Goal: Task Accomplishment & Management: Manage account settings

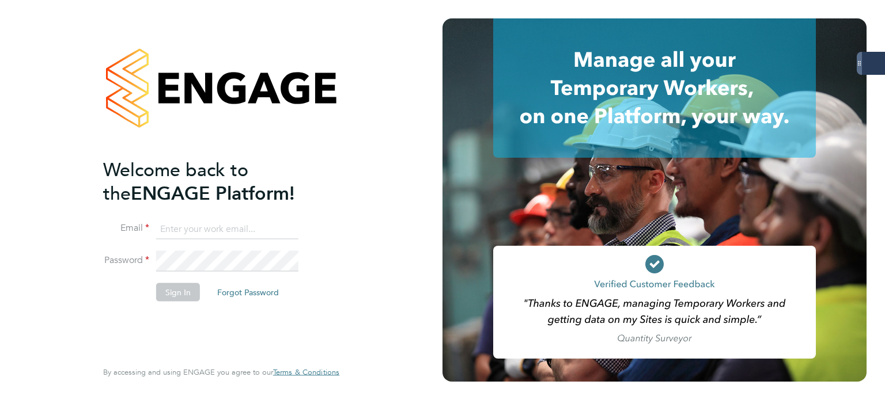
type input "andrew.quinney@servicecare.org.uk"
click at [4, 249] on div "Welcome back to the ENGAGE Platform! Email andrew.quinney@servicecare.org.uk Pa…" at bounding box center [221, 200] width 442 height 400
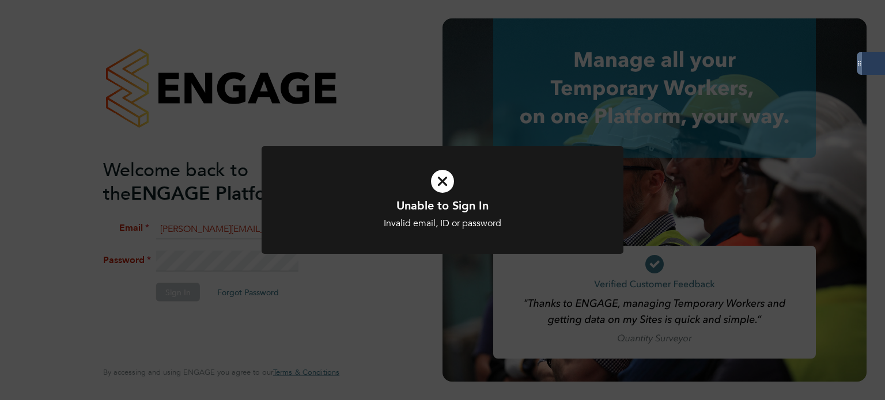
click at [440, 172] on icon at bounding box center [443, 181] width 300 height 45
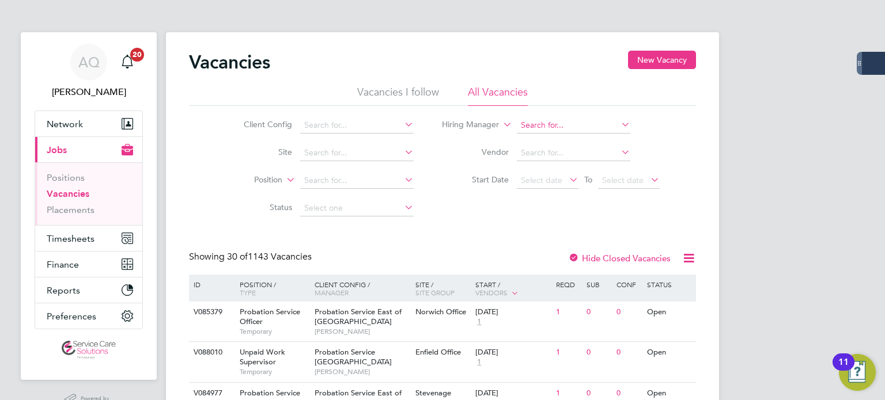
click at [544, 124] on input at bounding box center [573, 126] width 113 height 16
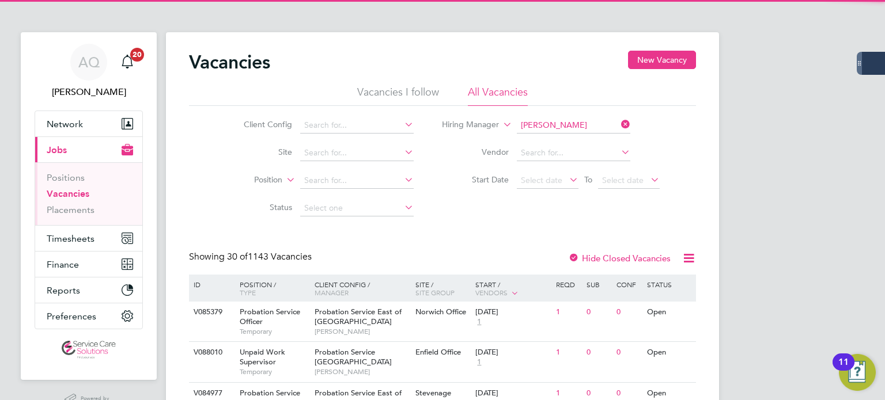
click at [580, 137] on li "[PERSON_NAME]" at bounding box center [573, 141] width 114 height 16
type input "[PERSON_NAME]"
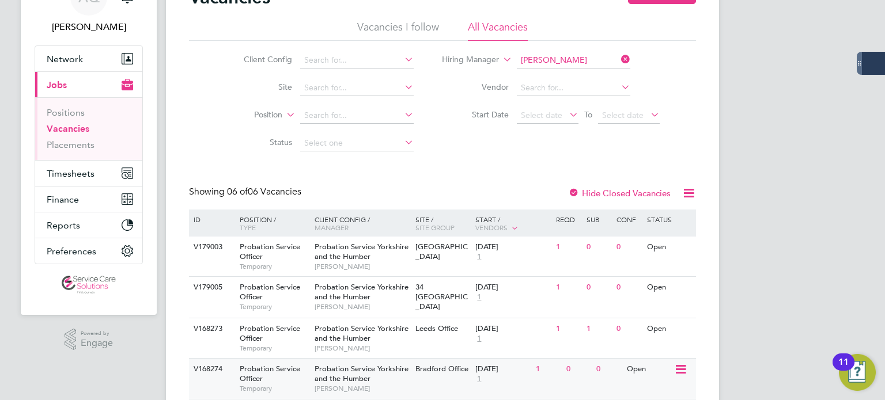
scroll to position [115, 0]
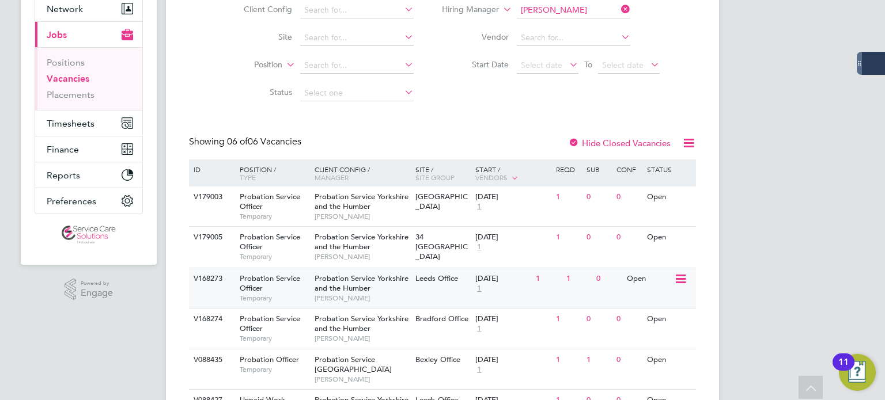
click at [640, 283] on div "Open" at bounding box center [649, 278] width 50 height 21
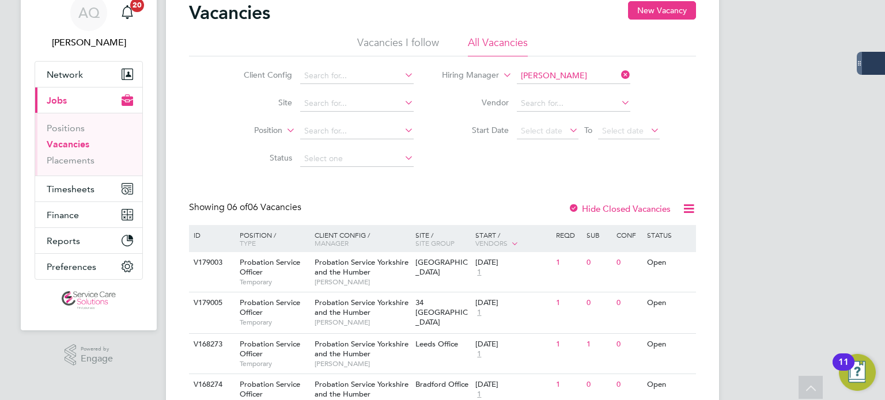
scroll to position [0, 0]
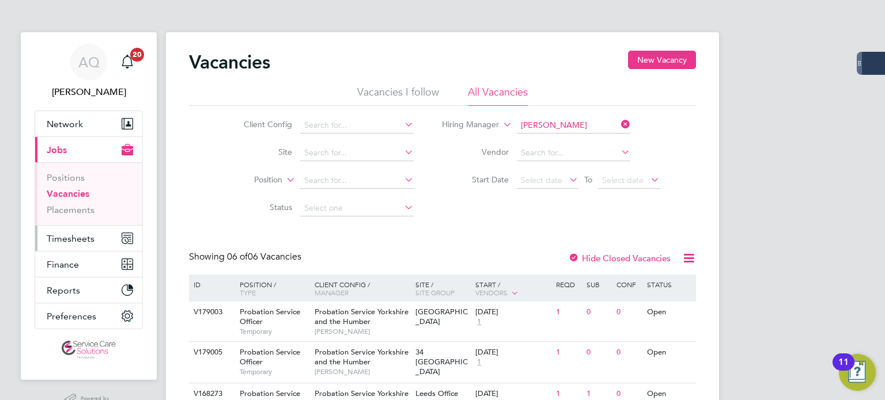
click at [74, 240] on span "Timesheets" at bounding box center [71, 238] width 48 height 11
click at [51, 241] on span "Timesheets" at bounding box center [71, 238] width 48 height 11
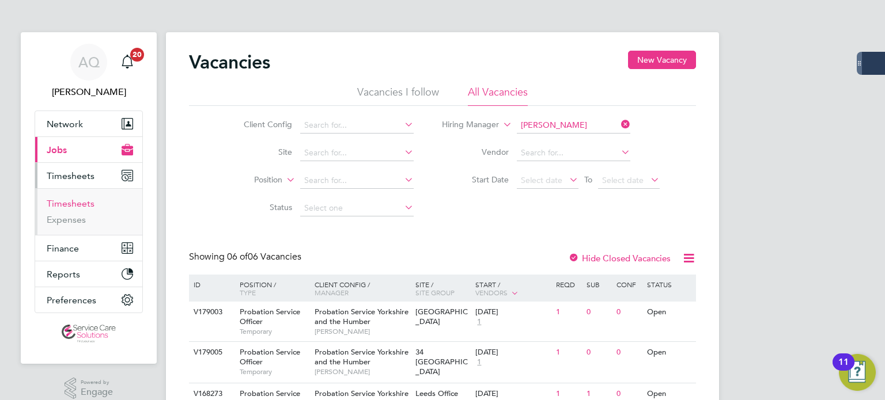
click at [61, 205] on link "Timesheets" at bounding box center [71, 203] width 48 height 11
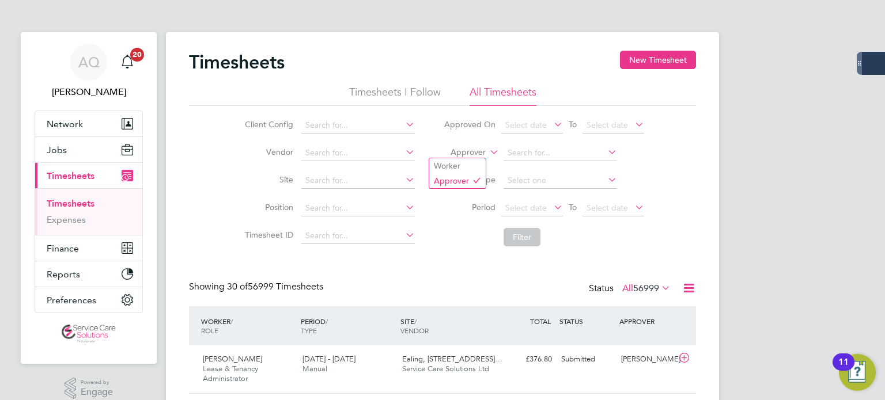
click at [467, 153] on label "Approver" at bounding box center [460, 153] width 52 height 12
drag, startPoint x: 469, startPoint y: 163, endPoint x: 501, endPoint y: 162, distance: 31.7
click at [469, 164] on li "Worker" at bounding box center [457, 165] width 56 height 15
click at [559, 156] on input at bounding box center [559, 153] width 113 height 16
click at [563, 156] on input at bounding box center [559, 153] width 113 height 16
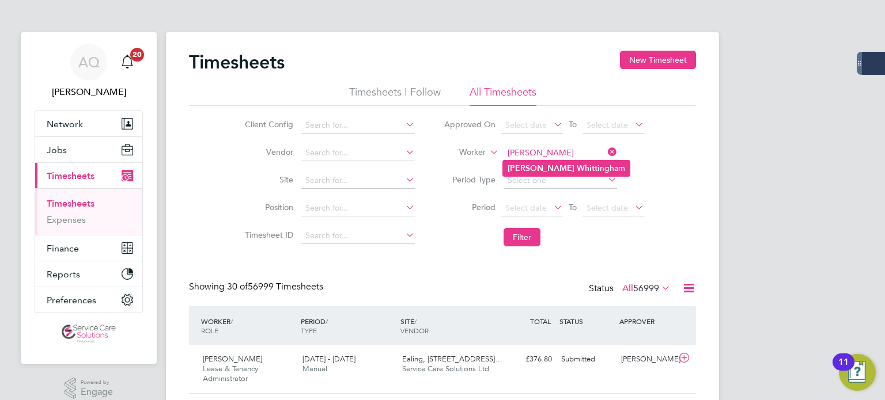
click at [583, 168] on li "Gary Whitti ngham" at bounding box center [566, 169] width 127 height 16
type input "Gary Whittingham"
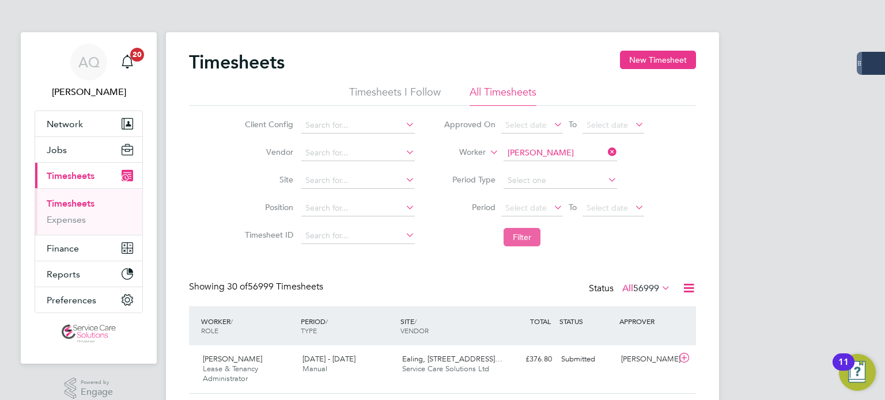
click at [526, 243] on button "Filter" at bounding box center [521, 237] width 37 height 18
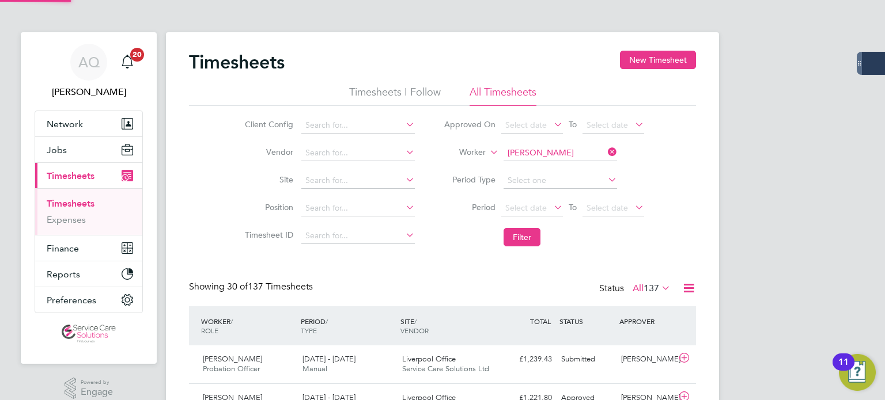
scroll to position [29, 100]
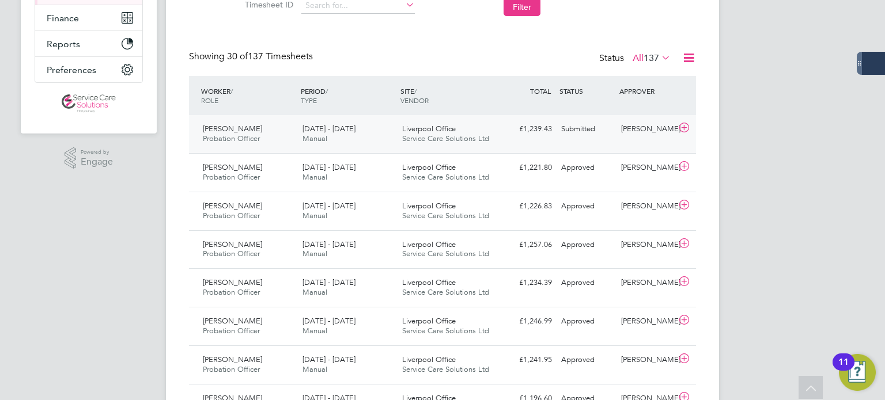
click at [586, 138] on div "Submitted" at bounding box center [586, 129] width 60 height 19
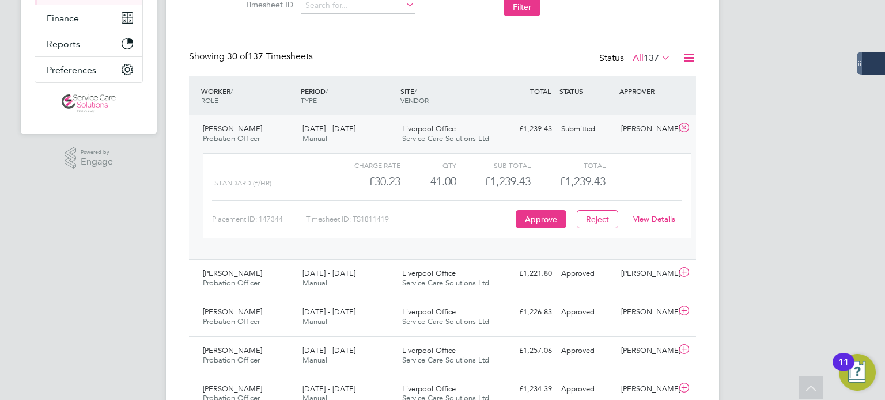
click at [653, 221] on link "View Details" at bounding box center [654, 219] width 42 height 10
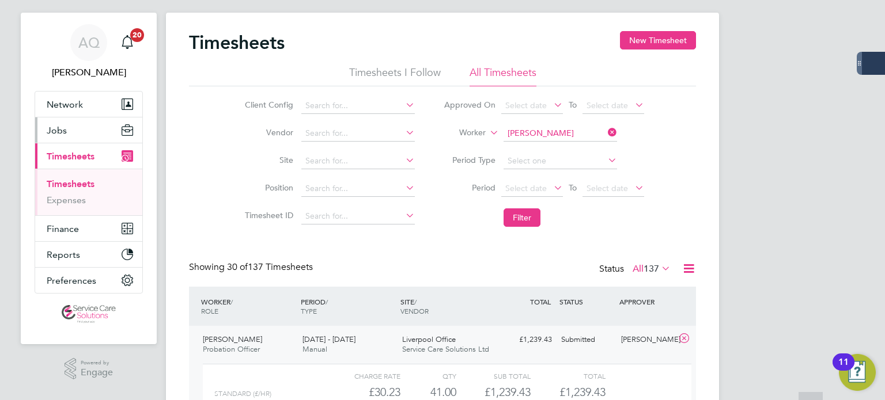
scroll to position [0, 0]
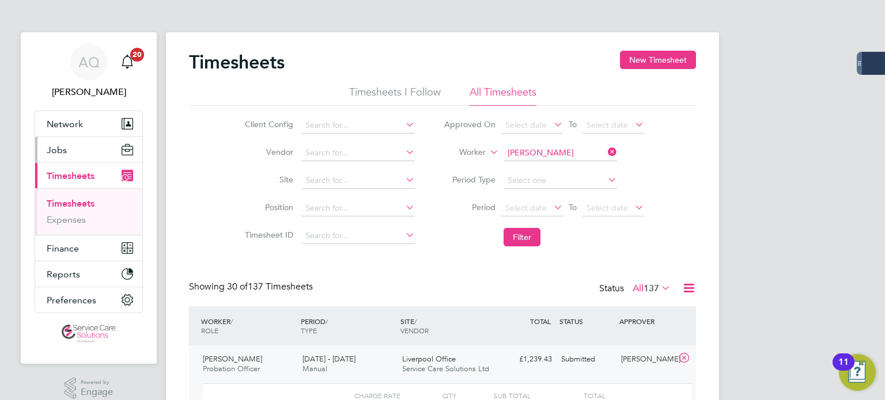
click at [70, 143] on button "Jobs" at bounding box center [88, 149] width 107 height 25
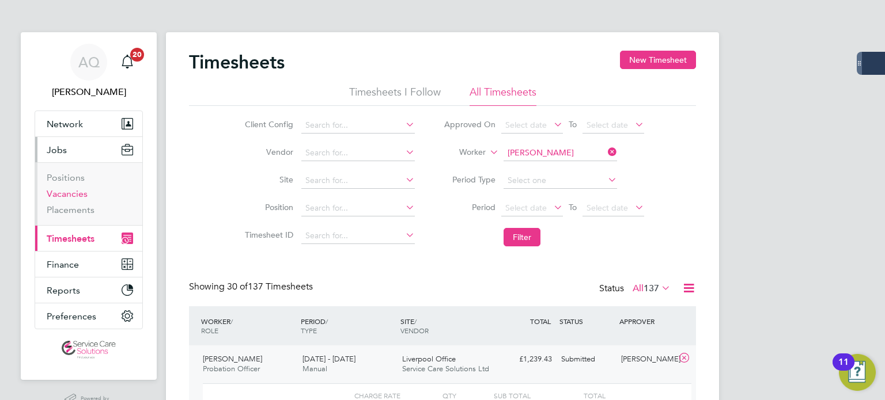
drag, startPoint x: 84, startPoint y: 192, endPoint x: 111, endPoint y: 195, distance: 27.2
click at [84, 192] on link "Vacancies" at bounding box center [67, 193] width 41 height 11
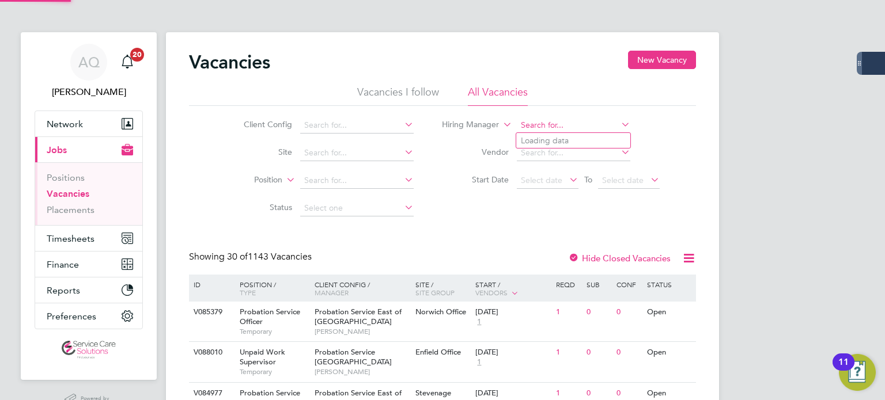
click at [534, 126] on input at bounding box center [573, 126] width 113 height 16
click at [566, 140] on li "Jane Binks" at bounding box center [573, 141] width 114 height 16
type input "Jane Binks"
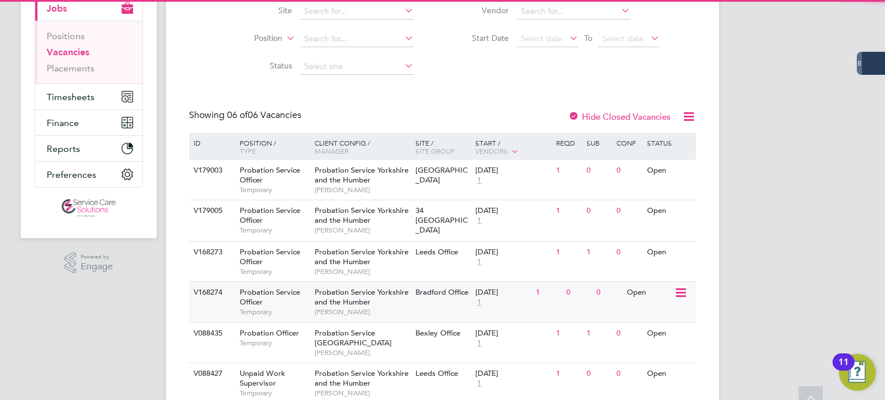
scroll to position [176, 0]
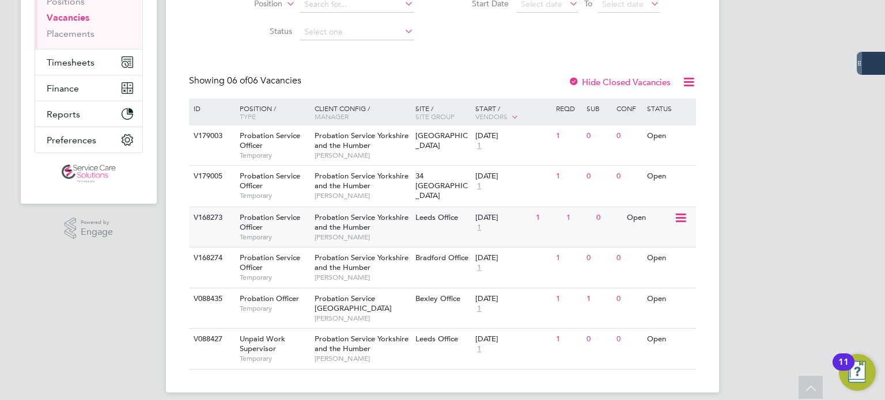
click at [651, 229] on div "V168273 Probation Service Officer Temporary Probation Service Yorkshire and the…" at bounding box center [442, 227] width 507 height 40
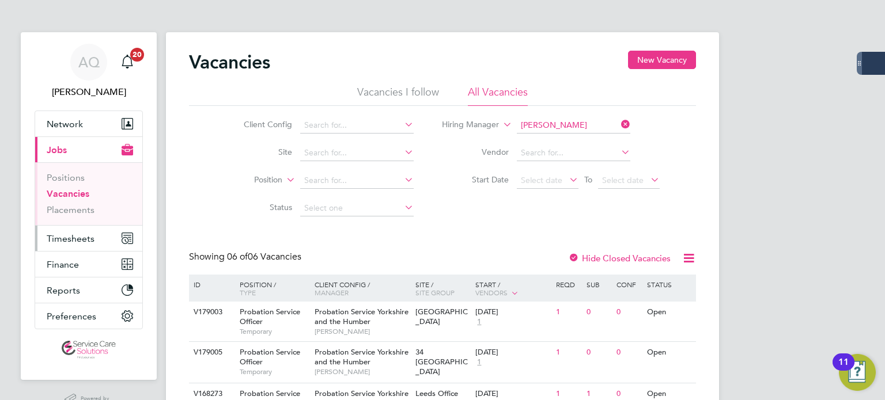
click at [81, 235] on span "Timesheets" at bounding box center [71, 238] width 48 height 11
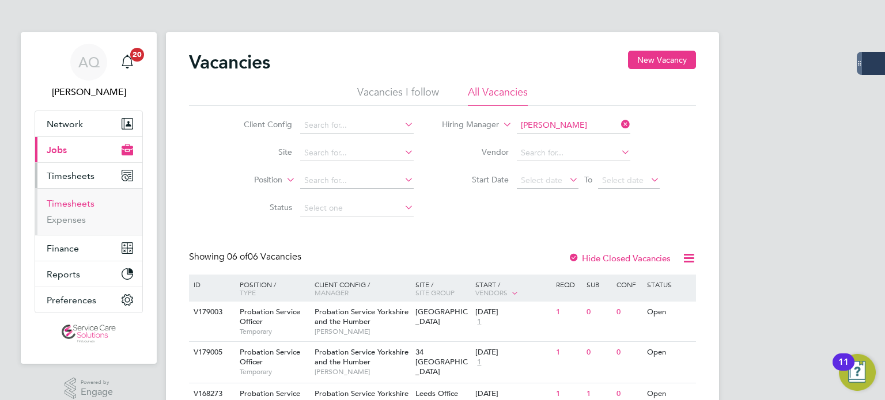
click at [80, 202] on link "Timesheets" at bounding box center [71, 203] width 48 height 11
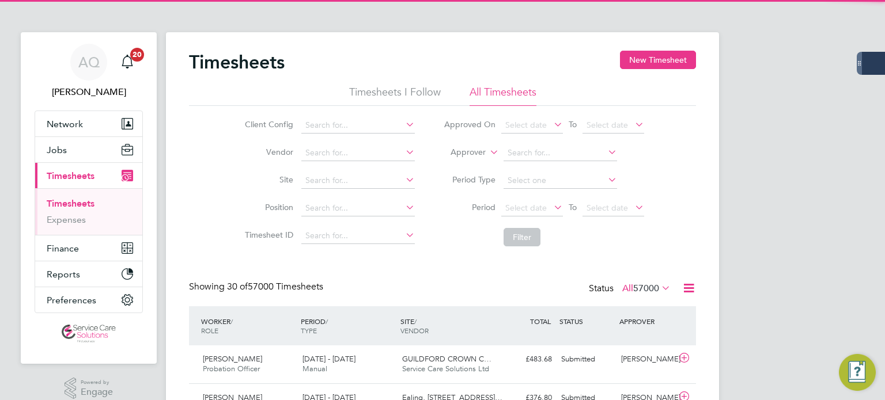
scroll to position [39, 100]
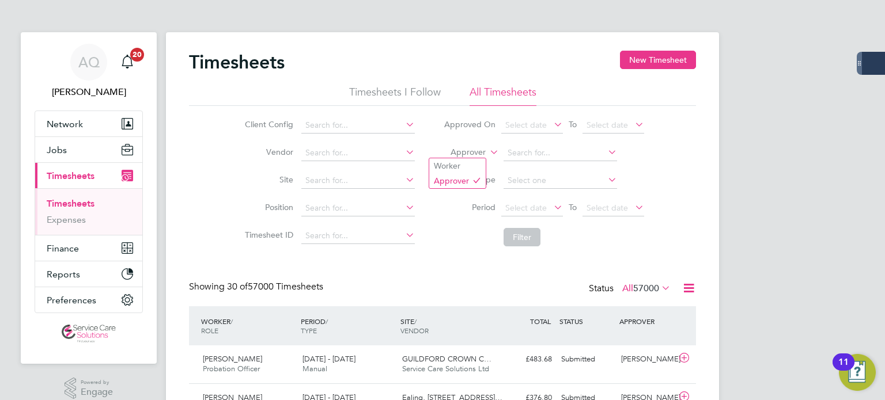
click at [473, 149] on label "Approver" at bounding box center [460, 153] width 52 height 12
click at [467, 168] on li "Worker" at bounding box center [457, 165] width 56 height 15
click at [529, 158] on input at bounding box center [559, 153] width 113 height 16
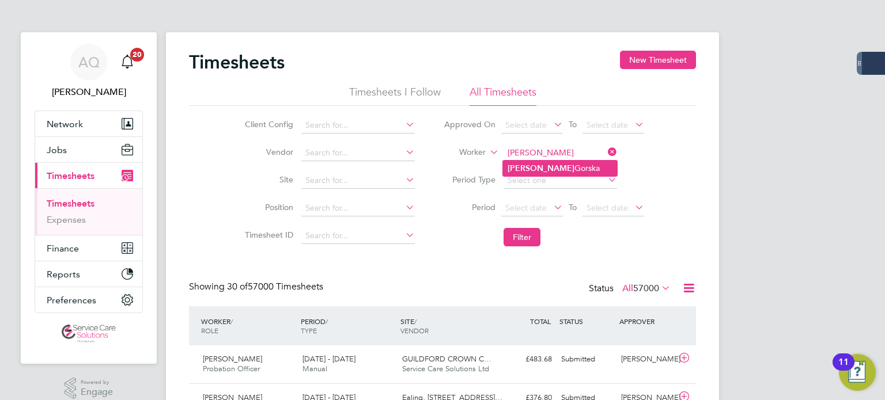
click at [523, 167] on b "Dorota" at bounding box center [541, 169] width 67 height 10
type input "Dorota Gorska"
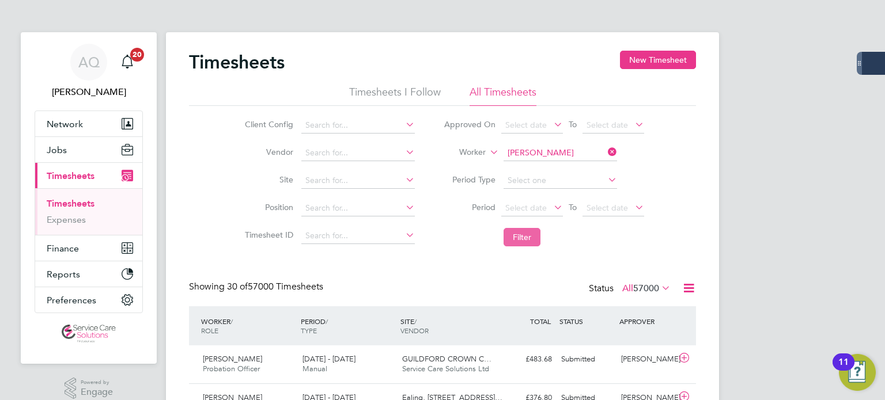
click at [520, 234] on button "Filter" at bounding box center [521, 237] width 37 height 18
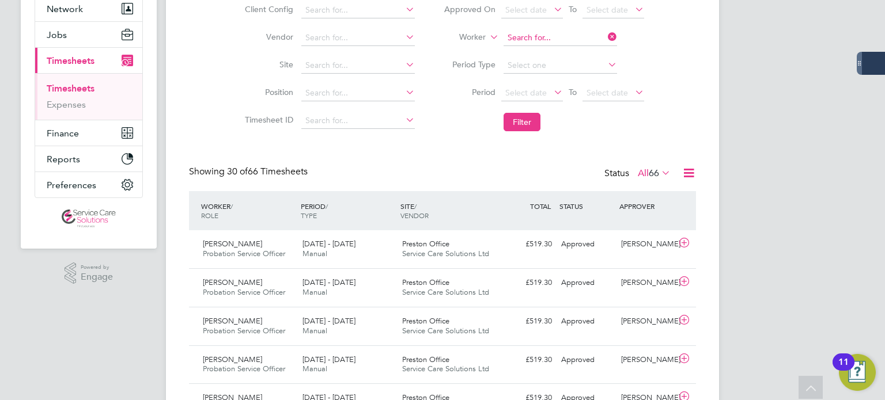
click at [554, 43] on input at bounding box center [559, 38] width 113 height 16
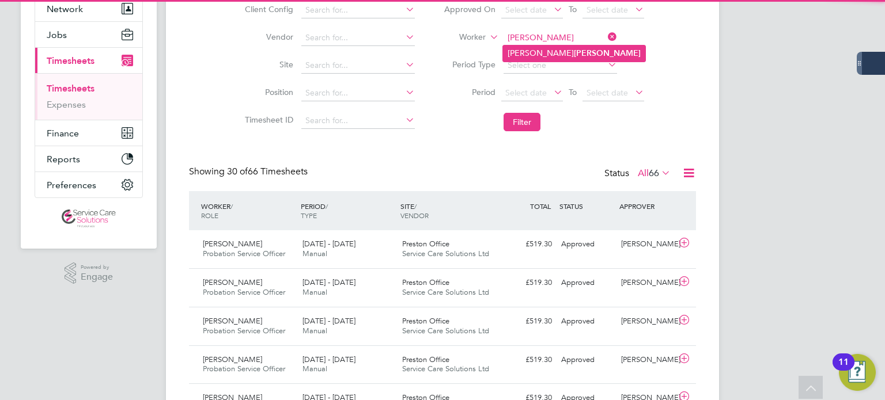
click at [574, 56] on b "Heggarty" at bounding box center [607, 53] width 67 height 10
type input "Rachel Heggarty"
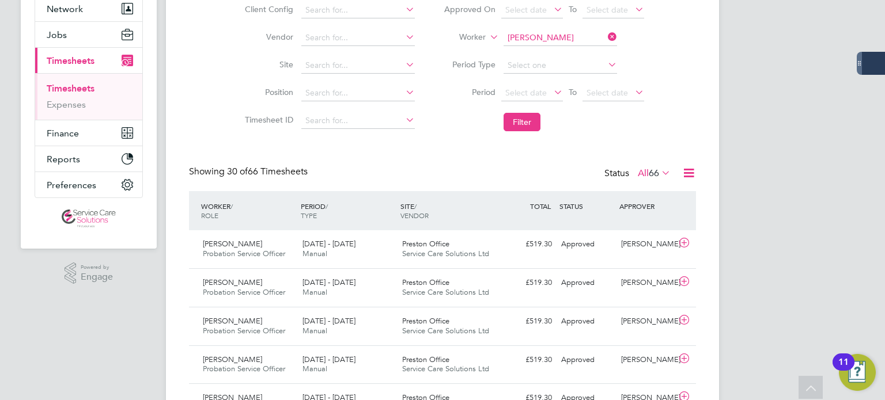
click at [523, 132] on li "Filter" at bounding box center [543, 122] width 229 height 30
click at [521, 126] on button "Filter" at bounding box center [521, 122] width 37 height 18
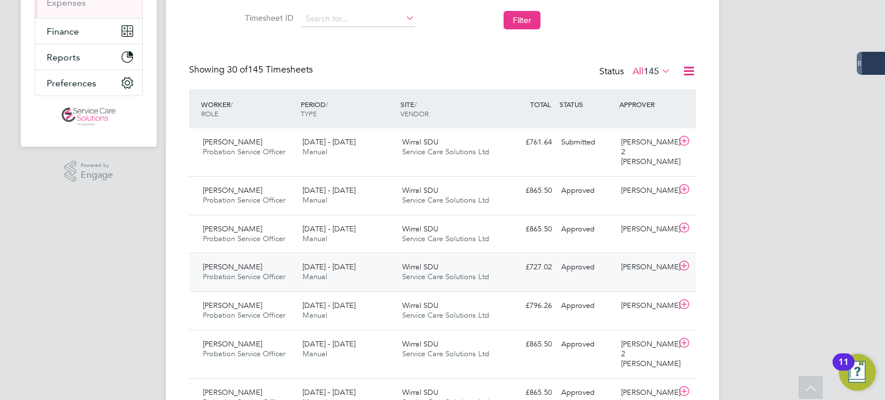
scroll to position [173, 0]
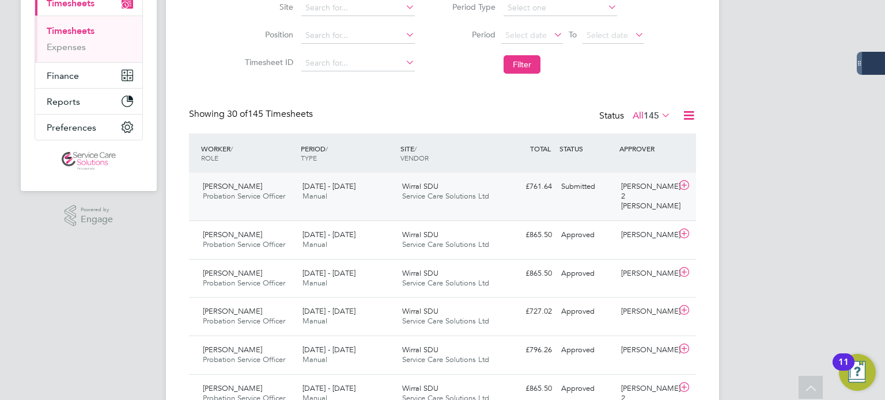
click at [639, 192] on div "Lorna 2 Cunningham" at bounding box center [646, 196] width 60 height 39
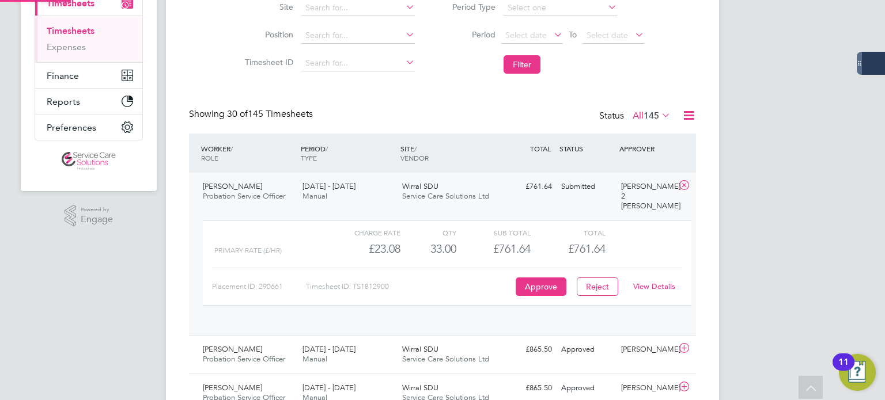
scroll to position [19, 112]
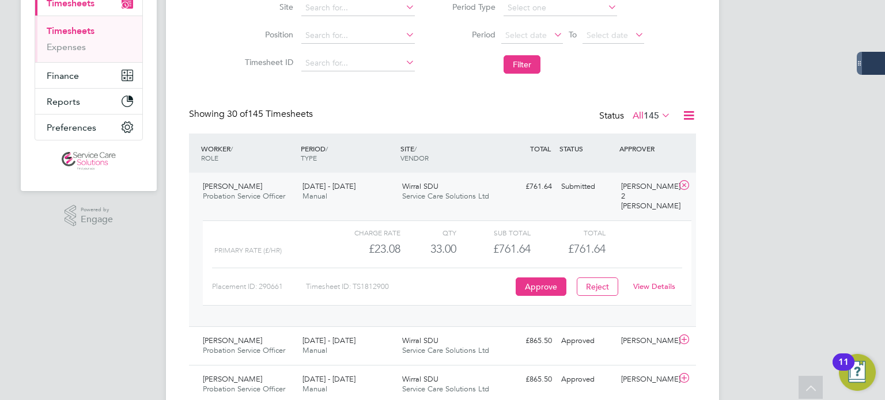
click at [642, 282] on link "View Details" at bounding box center [654, 287] width 42 height 10
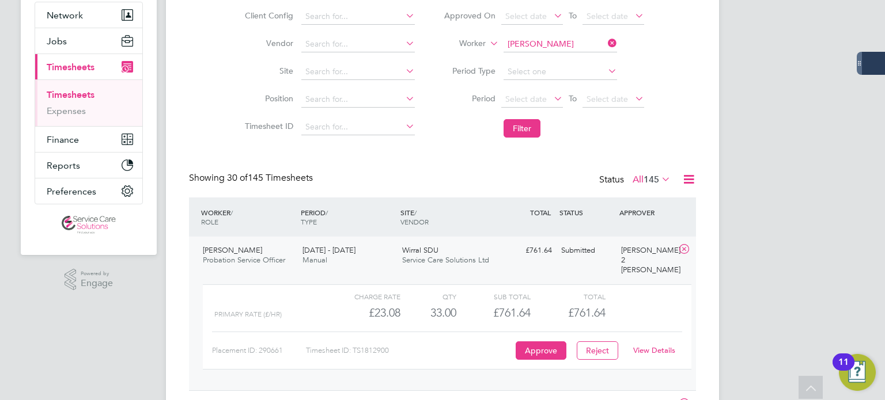
scroll to position [0, 0]
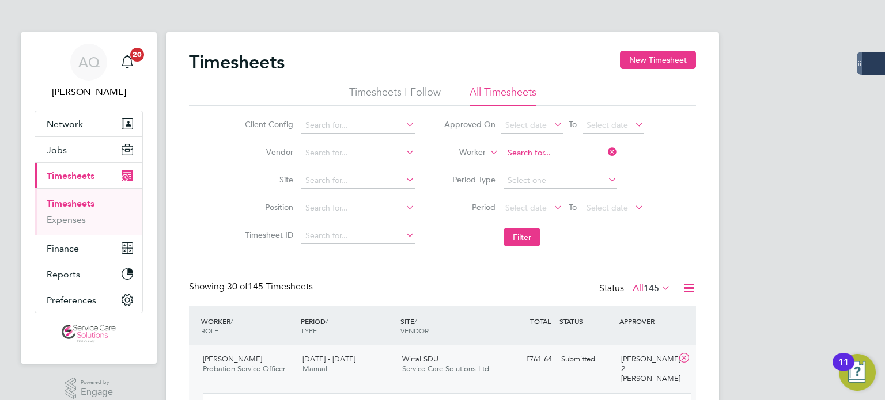
click at [545, 150] on input at bounding box center [559, 153] width 113 height 16
click at [574, 168] on b "Pizzutto" at bounding box center [589, 169] width 31 height 10
type input "Beatrice Pizzutto"
click at [525, 239] on button "Filter" at bounding box center [521, 237] width 37 height 18
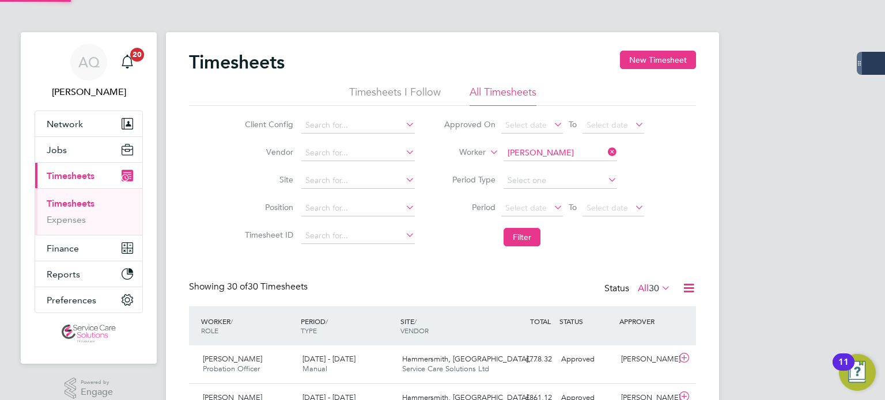
scroll to position [29, 100]
click at [539, 154] on input at bounding box center [559, 153] width 113 height 16
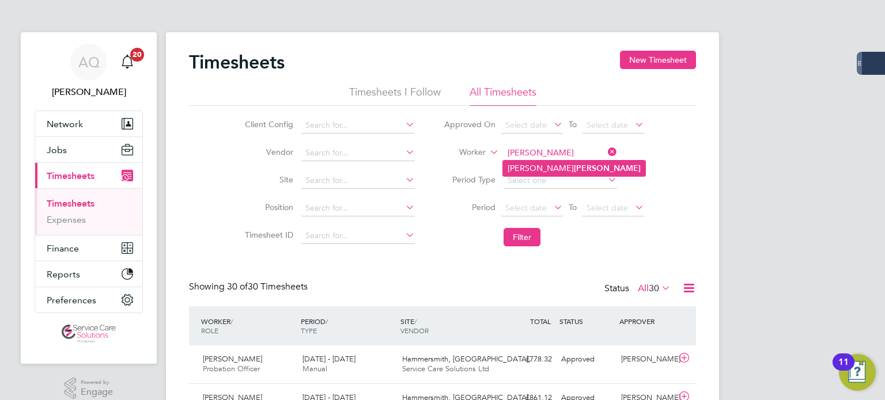
click at [574, 166] on b "Purnell" at bounding box center [607, 169] width 67 height 10
type input "Emma-Jane Purnell"
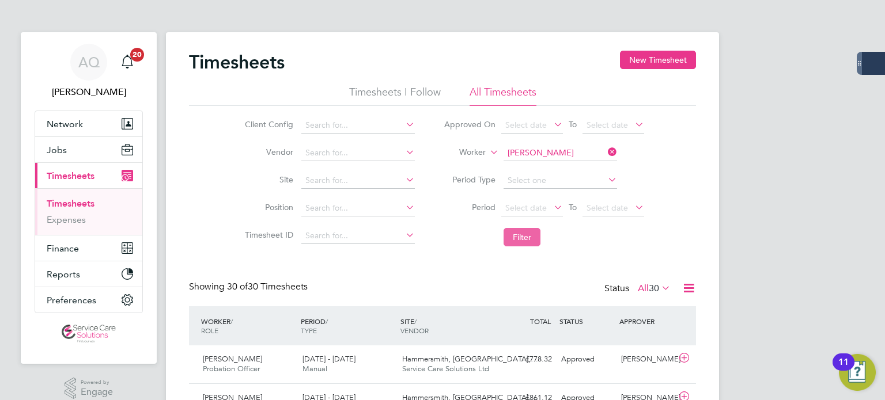
click at [533, 239] on button "Filter" at bounding box center [521, 237] width 37 height 18
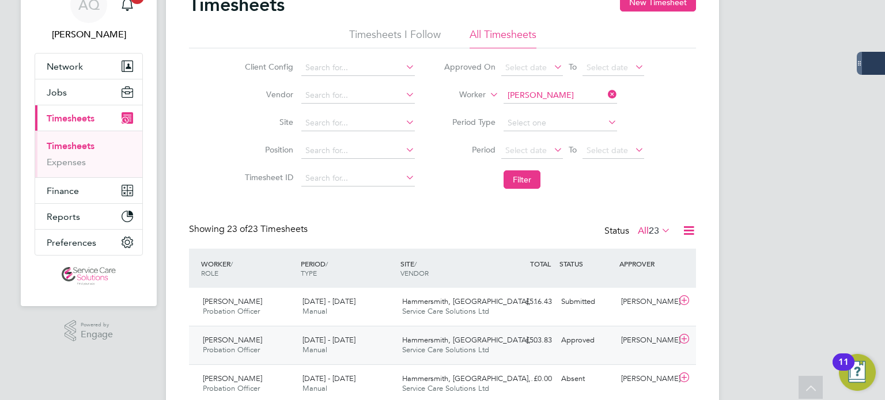
click at [635, 344] on div "Holly Talbot" at bounding box center [646, 340] width 60 height 19
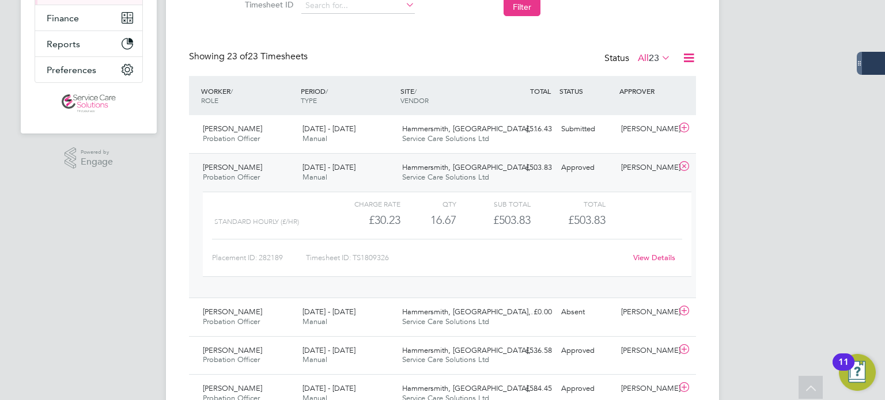
click at [645, 257] on link "View Details" at bounding box center [654, 258] width 42 height 10
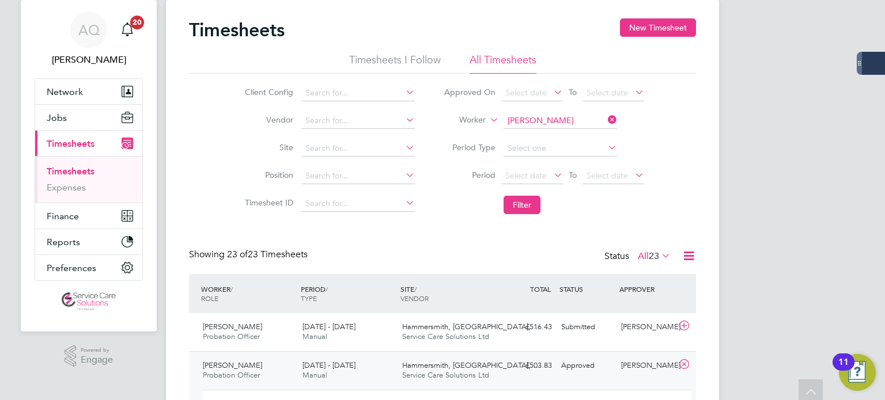
scroll to position [0, 0]
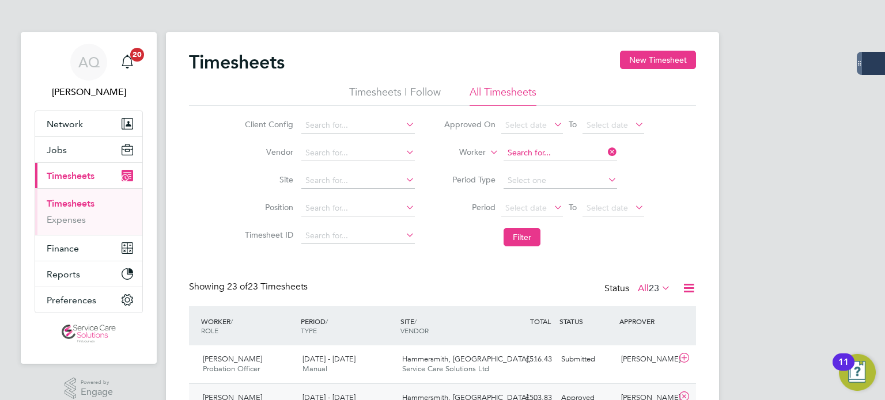
click at [540, 148] on input at bounding box center [559, 153] width 113 height 16
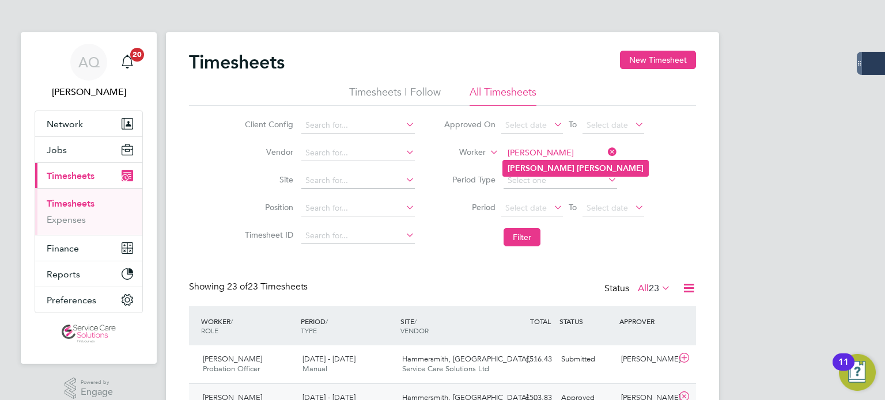
click at [529, 173] on li "Helen Maguire" at bounding box center [575, 169] width 145 height 16
type input "Helen Maguire"
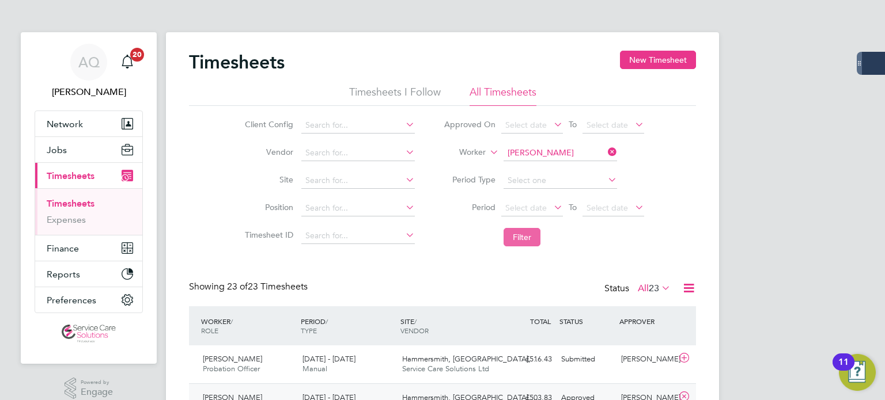
click at [529, 234] on button "Filter" at bounding box center [521, 237] width 37 height 18
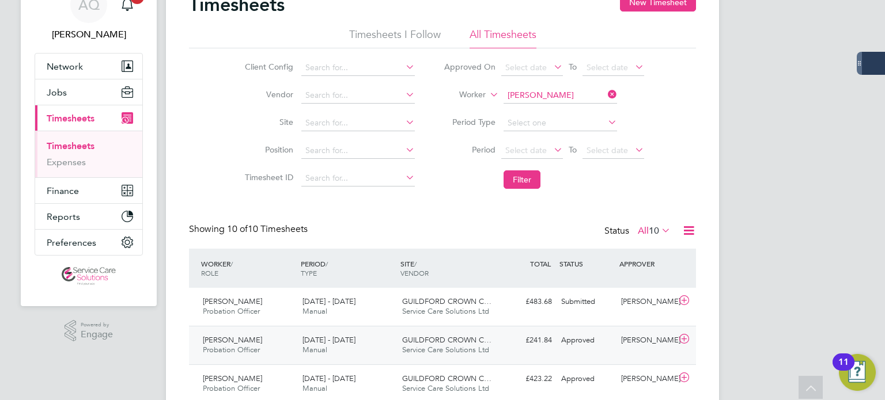
click at [497, 344] on div "£241.84 Approved" at bounding box center [527, 340] width 60 height 19
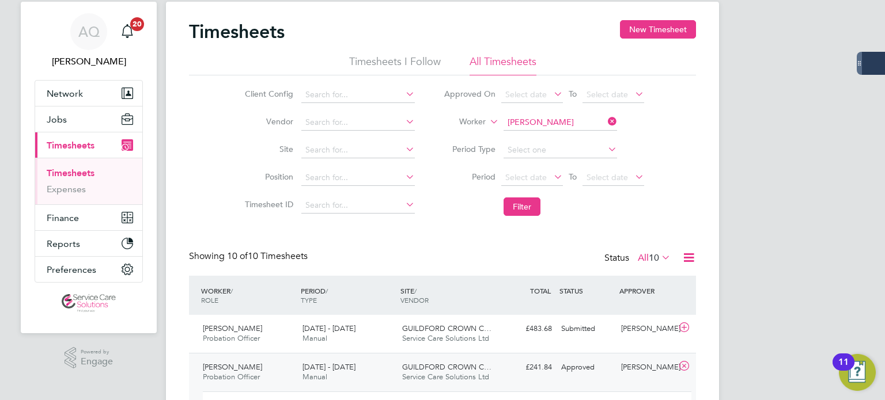
scroll to position [115, 0]
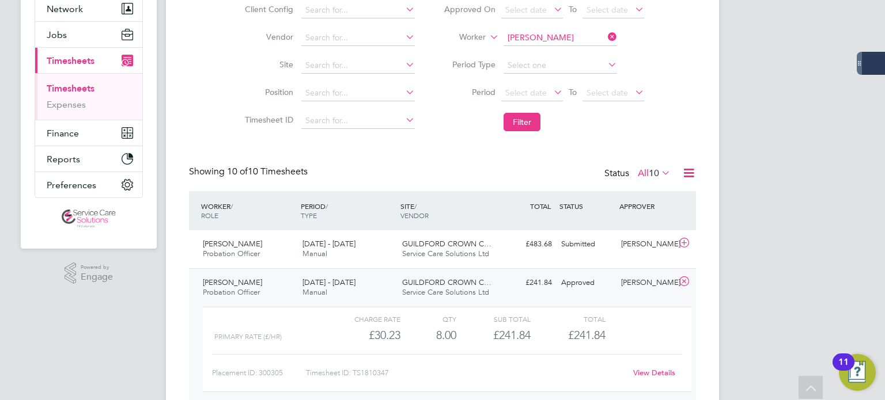
click at [660, 376] on link "View Details" at bounding box center [654, 373] width 42 height 10
click at [548, 237] on div "£483.68 Submitted" at bounding box center [527, 244] width 60 height 19
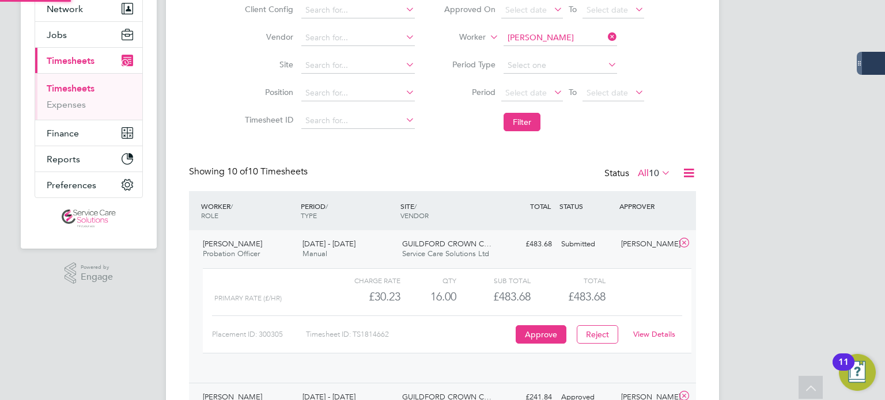
scroll to position [19, 112]
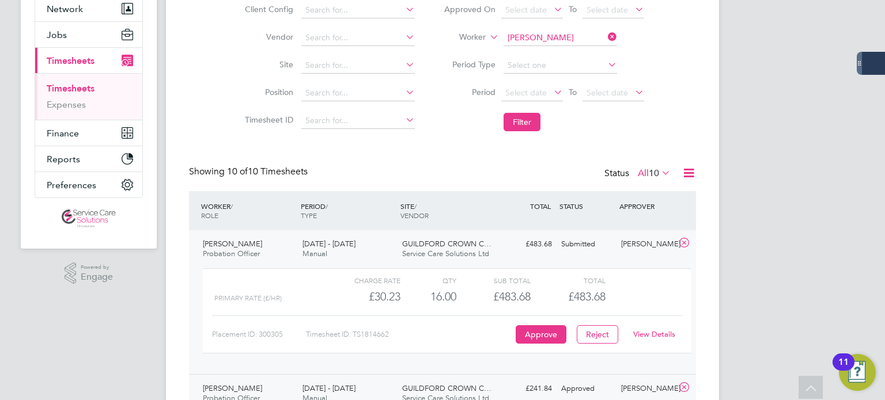
click at [652, 331] on link "View Details" at bounding box center [654, 335] width 42 height 10
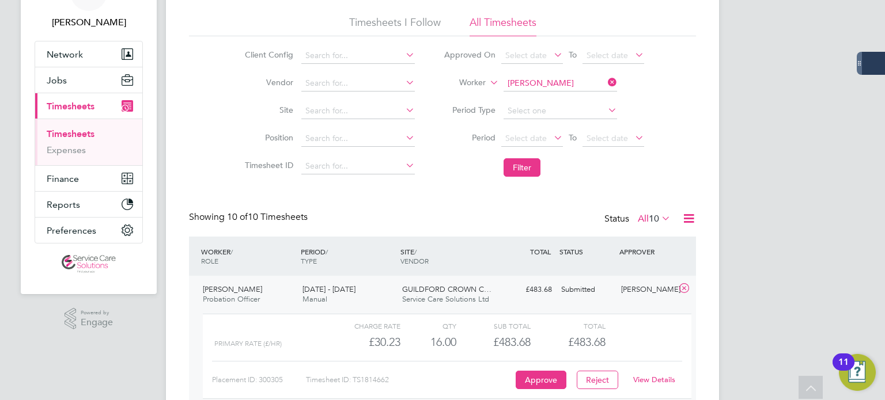
scroll to position [0, 0]
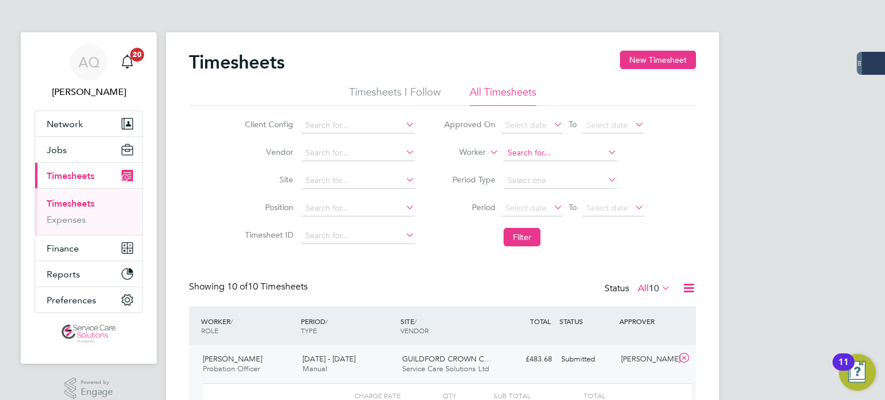
click at [556, 152] on input at bounding box center [559, 153] width 113 height 16
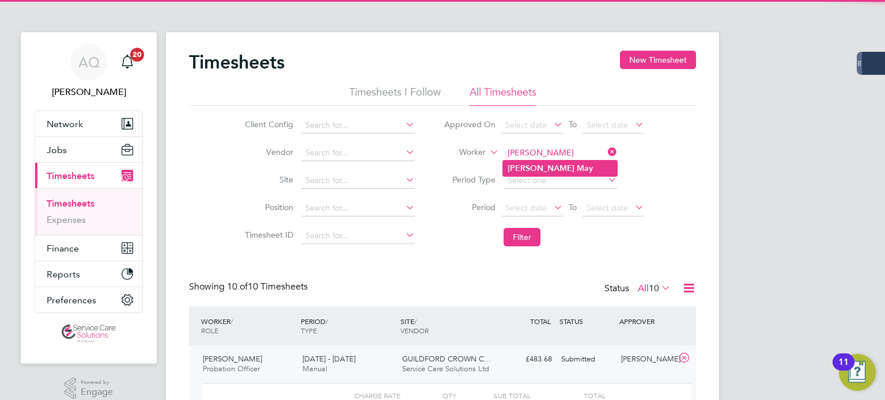
click at [551, 163] on li "Patsy May" at bounding box center [560, 169] width 114 height 16
type input "Patsy May"
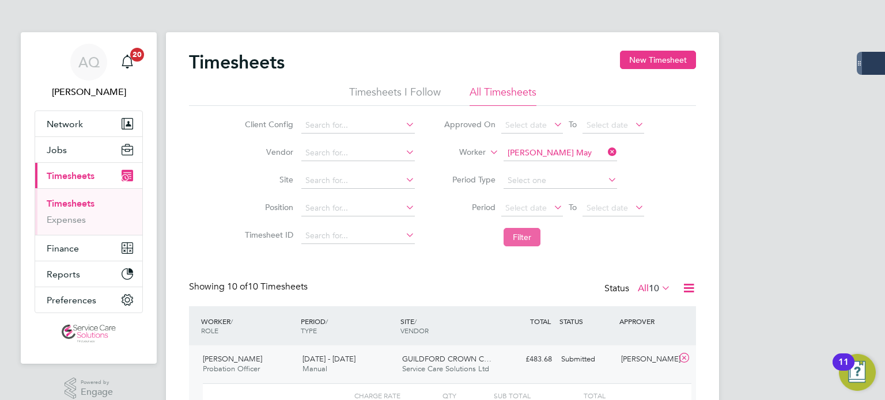
click at [521, 236] on button "Filter" at bounding box center [521, 237] width 37 height 18
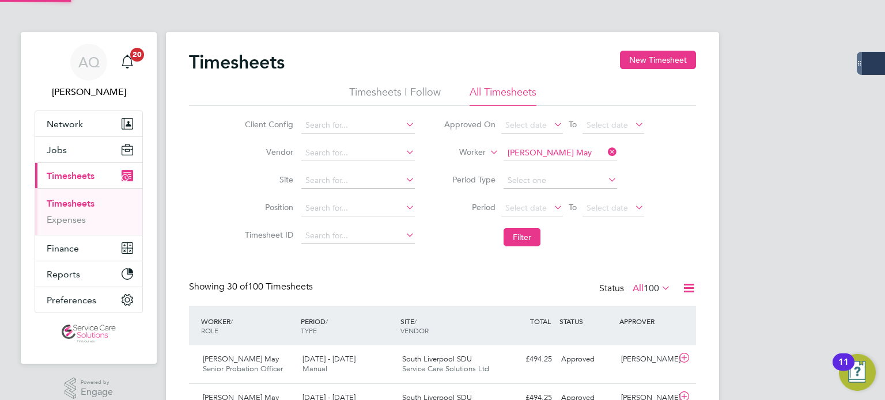
scroll to position [29, 100]
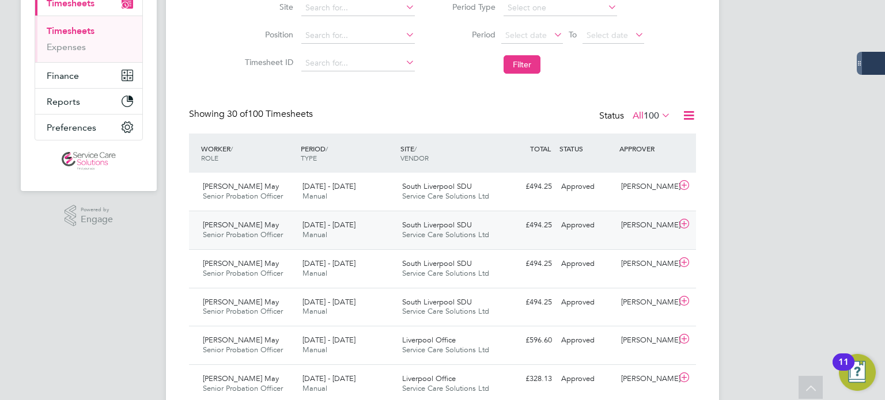
click at [586, 238] on div "Patsy May Senior Probation Officer 25 - 31 Aug 2025 25 - 31 Aug 2025 Manual Sou…" at bounding box center [442, 230] width 507 height 39
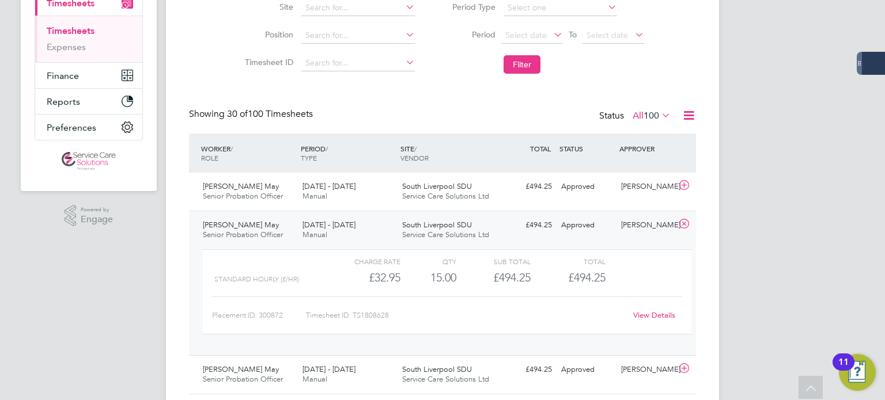
click at [668, 317] on link "View Details" at bounding box center [654, 315] width 42 height 10
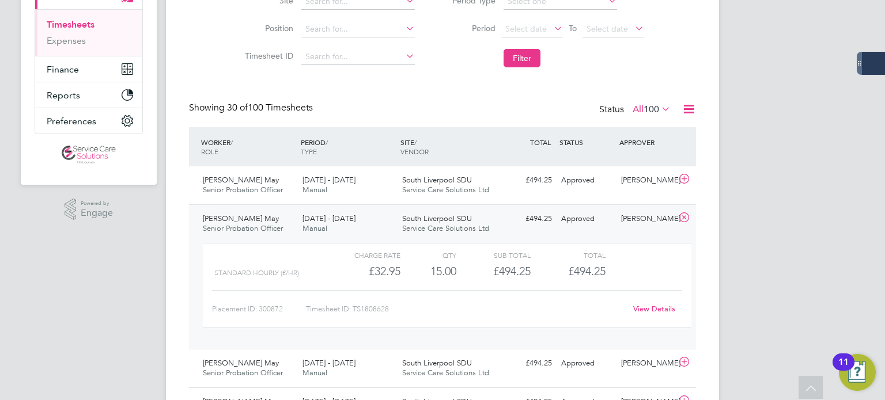
scroll to position [0, 0]
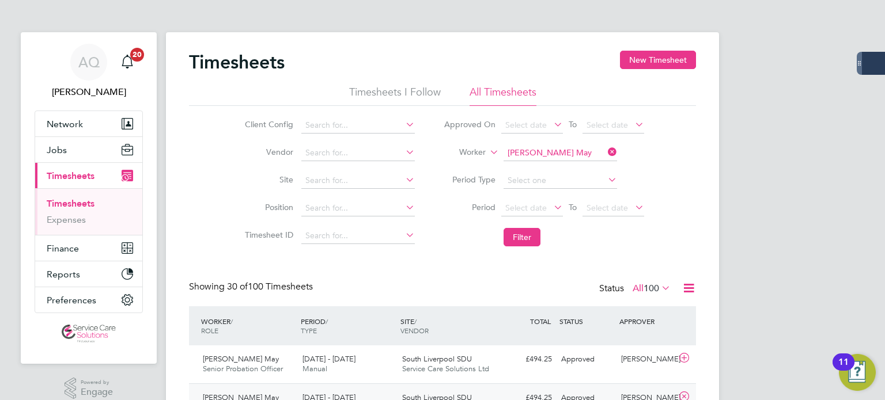
click at [561, 164] on li "Worker Patsy May" at bounding box center [543, 153] width 229 height 28
click at [557, 151] on input at bounding box center [559, 153] width 113 height 16
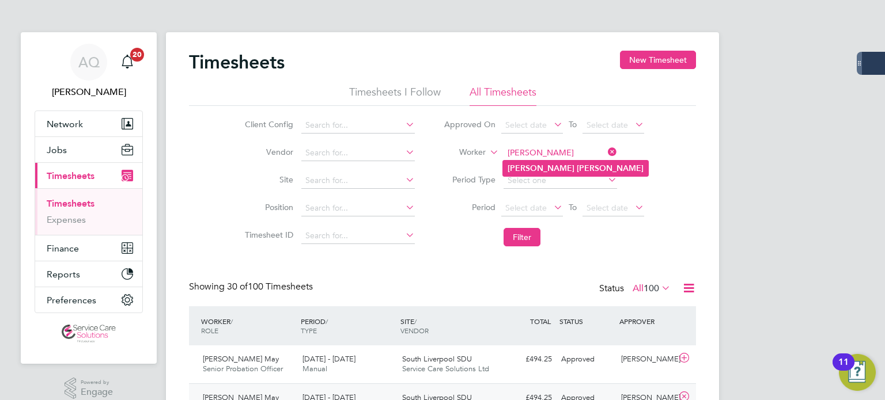
click at [519, 172] on b "Marie" at bounding box center [541, 169] width 67 height 10
type input "Marie Williamson"
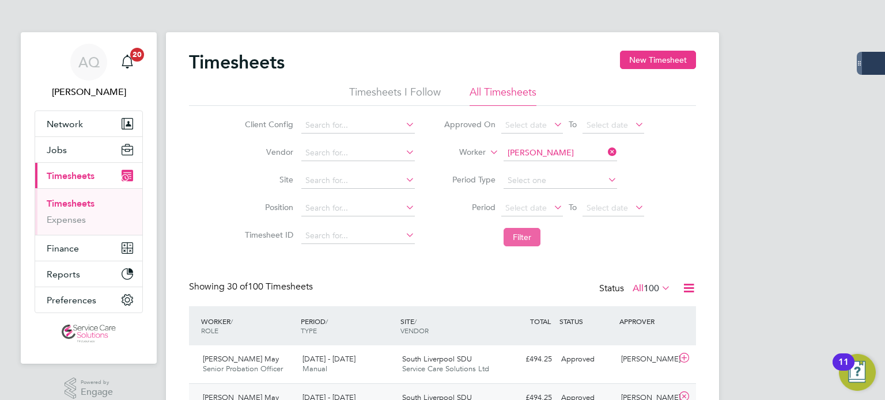
click at [525, 237] on button "Filter" at bounding box center [521, 237] width 37 height 18
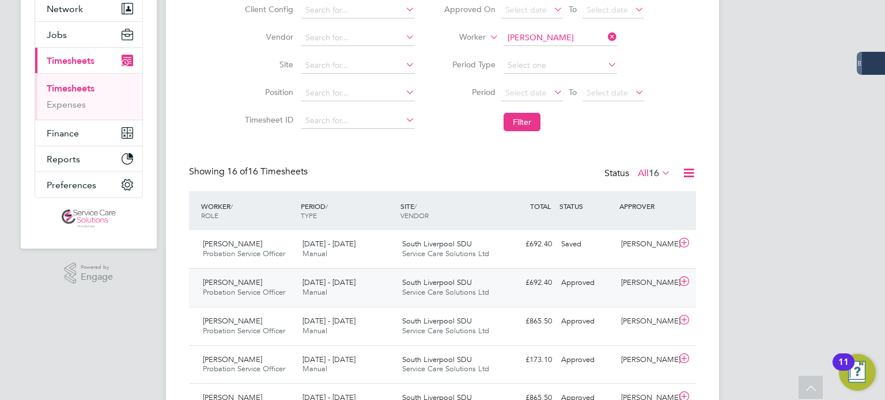
click at [598, 290] on div "Approved" at bounding box center [586, 283] width 60 height 19
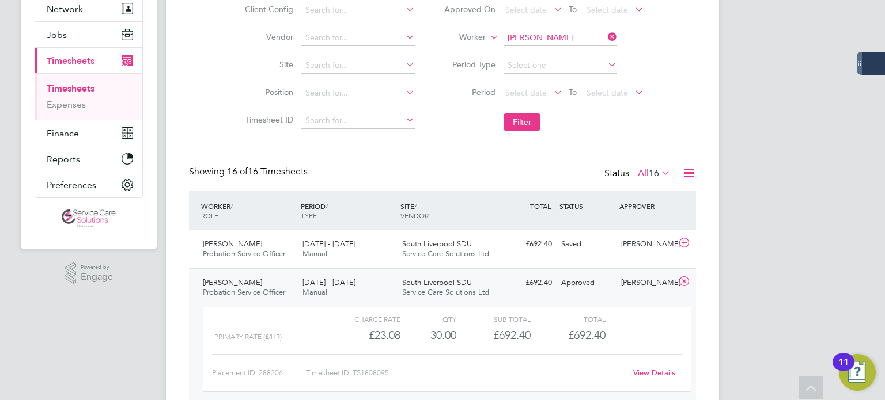
click at [664, 368] on link "View Details" at bounding box center [654, 373] width 42 height 10
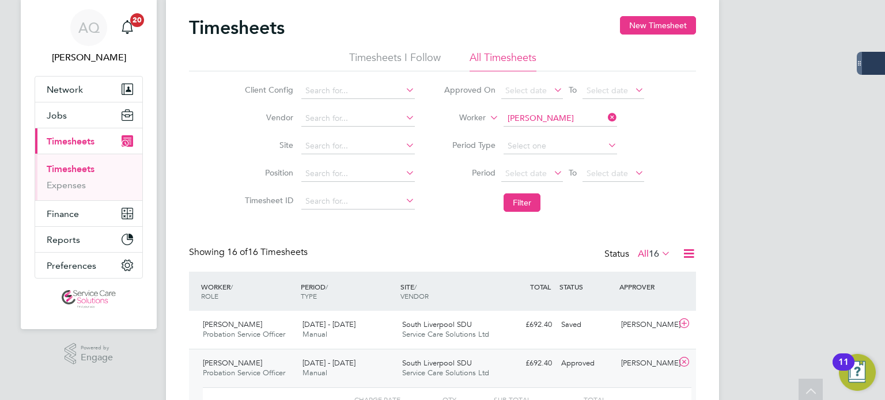
scroll to position [0, 0]
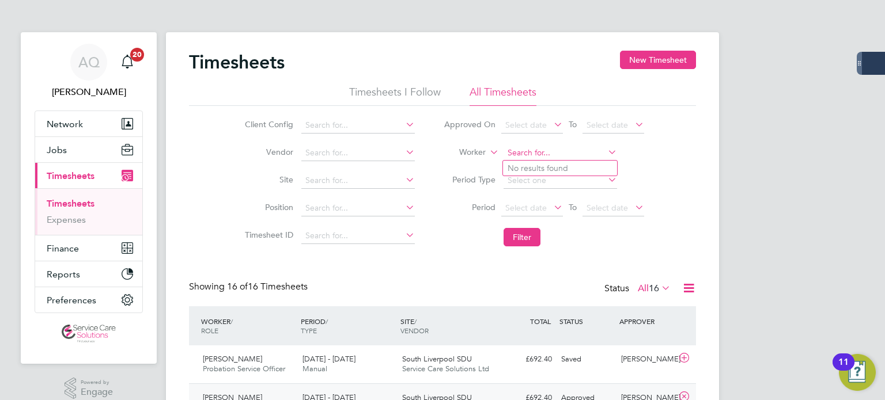
click at [540, 154] on input at bounding box center [559, 153] width 113 height 16
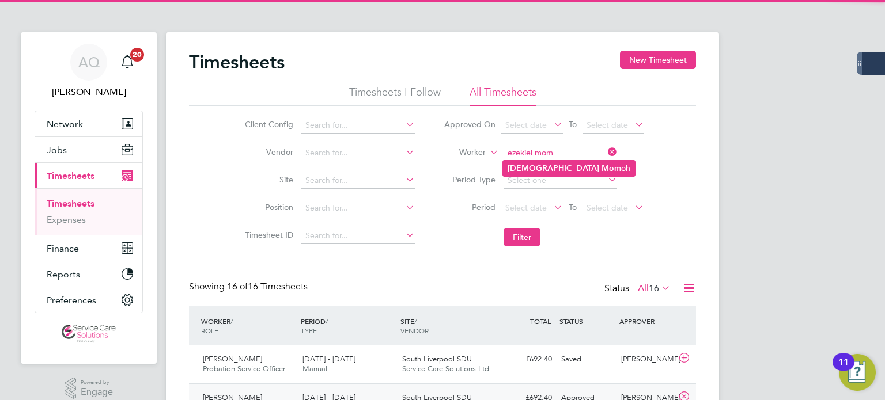
click at [521, 168] on b "Ezekiel" at bounding box center [554, 169] width 92 height 10
type input "Ezekiel Momoh"
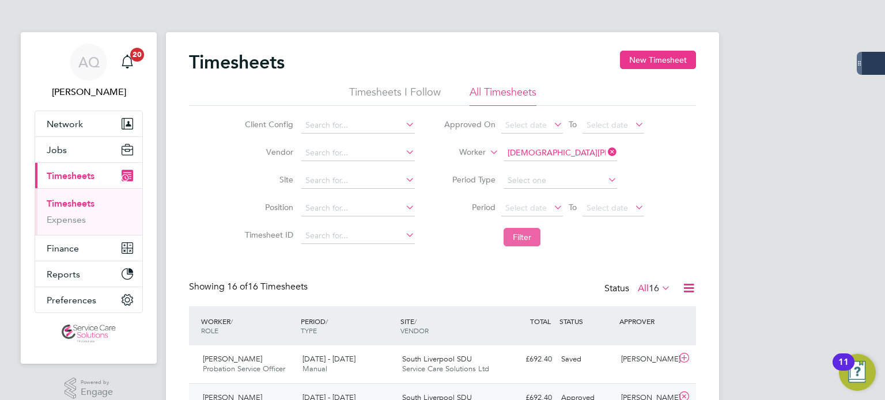
click at [525, 242] on button "Filter" at bounding box center [521, 237] width 37 height 18
click at [534, 246] on button "Filter" at bounding box center [521, 237] width 37 height 18
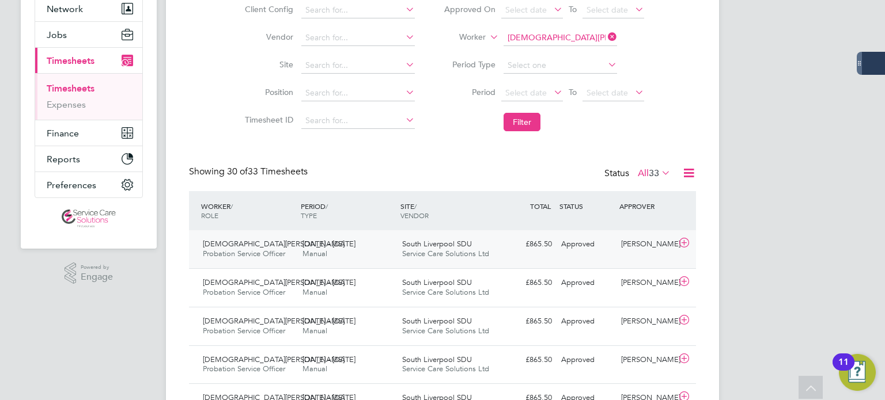
click at [594, 238] on div "Approved" at bounding box center [586, 244] width 60 height 19
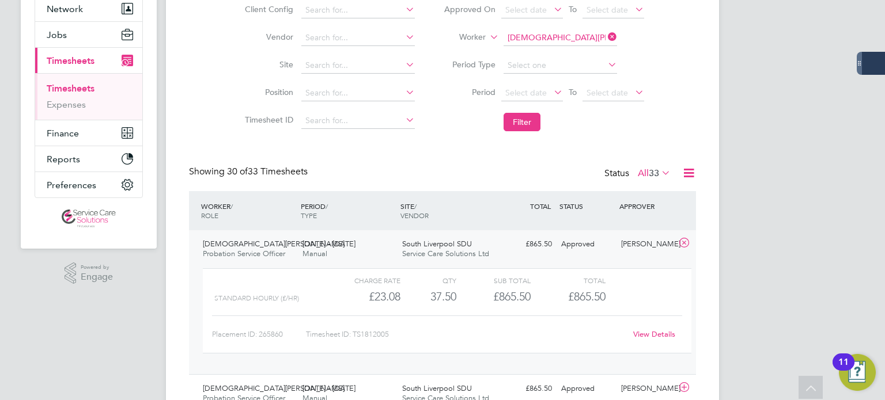
click at [643, 334] on link "View Details" at bounding box center [654, 335] width 42 height 10
click at [571, 41] on input at bounding box center [559, 38] width 113 height 16
click at [518, 48] on b "Gary" at bounding box center [541, 53] width 67 height 10
type input "Gary Whittingham"
click at [523, 123] on button "Filter" at bounding box center [521, 122] width 37 height 18
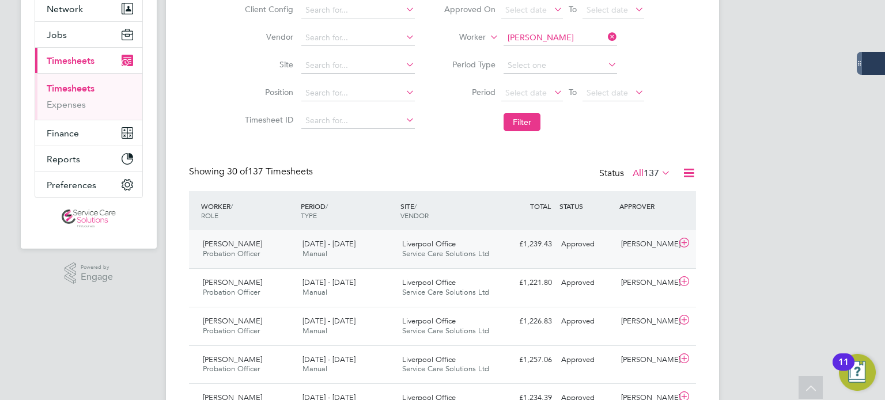
click at [613, 252] on div "Approved" at bounding box center [586, 244] width 60 height 19
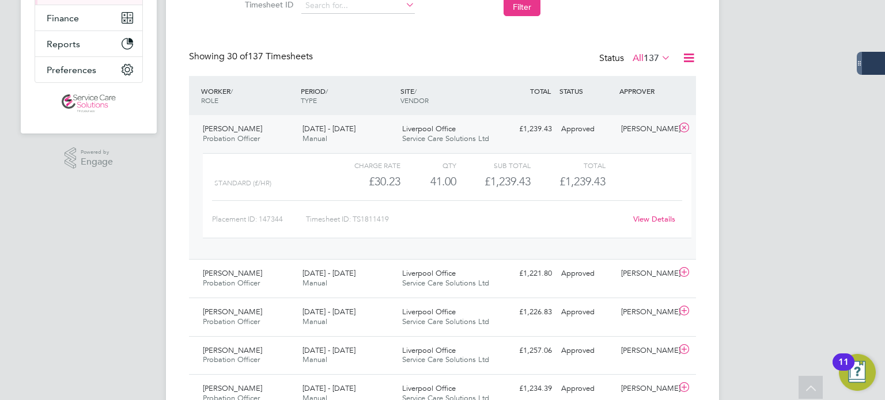
click at [667, 218] on link "View Details" at bounding box center [654, 219] width 42 height 10
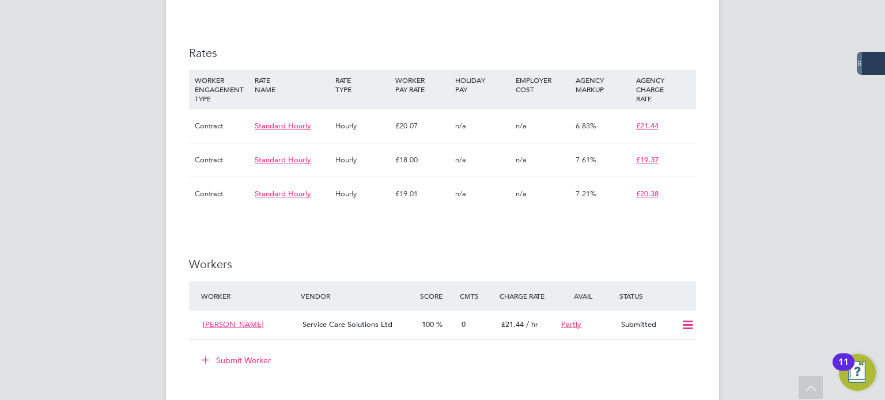
scroll to position [1210, 0]
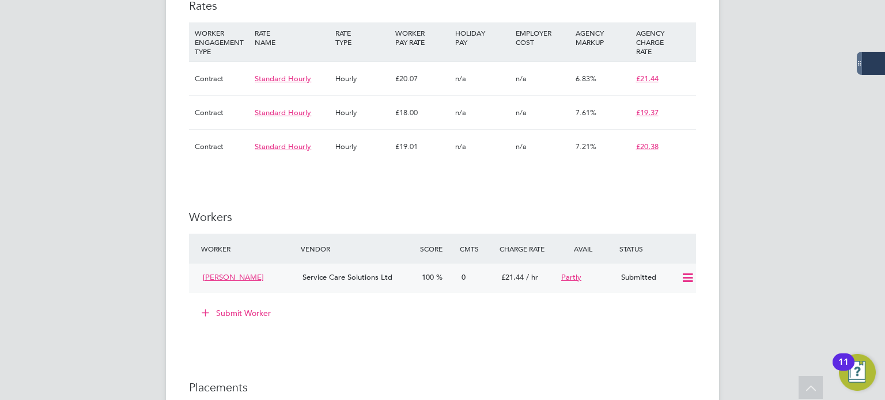
click at [687, 274] on icon at bounding box center [687, 278] width 14 height 9
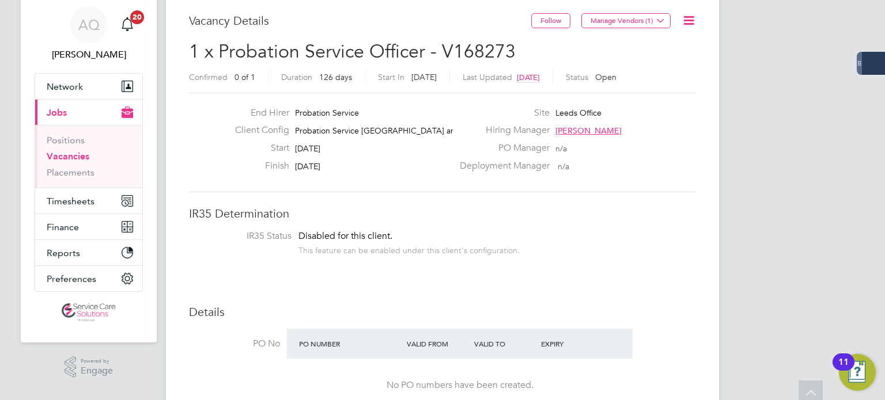
scroll to position [0, 0]
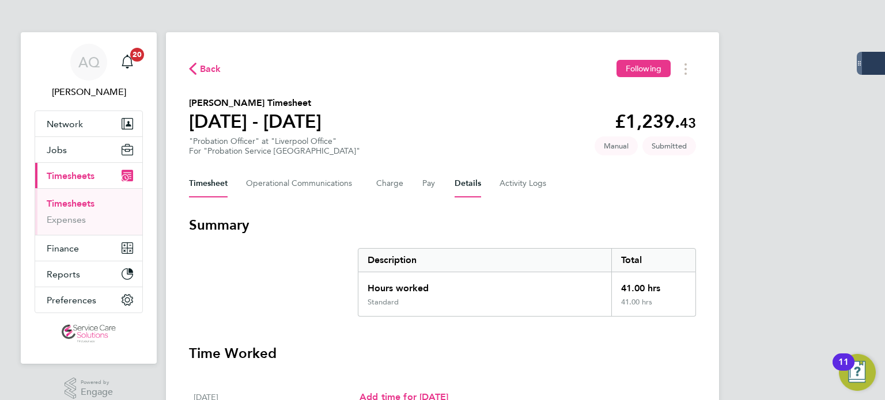
click at [478, 184] on div "Timesheet Operational Communications Charge Pay Details Activity Logs" at bounding box center [442, 184] width 507 height 28
click at [463, 181] on button "Details" at bounding box center [468, 184] width 26 height 28
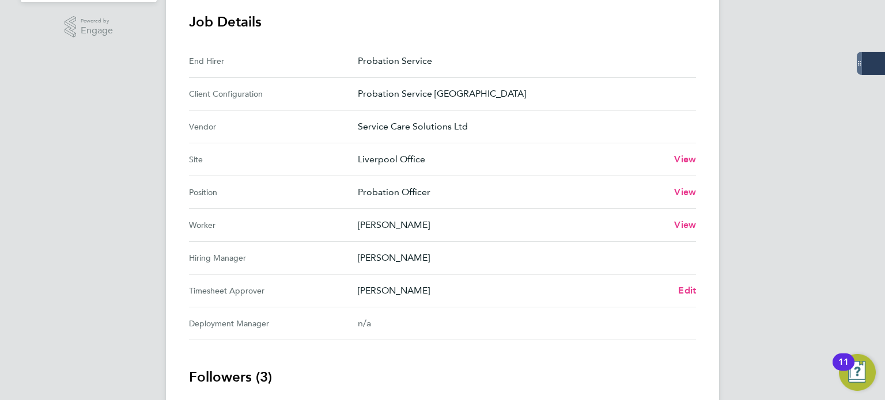
scroll to position [403, 0]
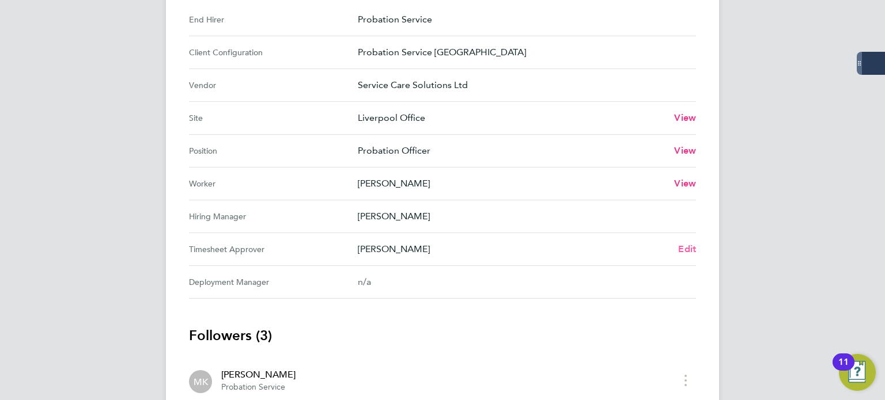
click at [684, 245] on span "Edit" at bounding box center [687, 249] width 18 height 11
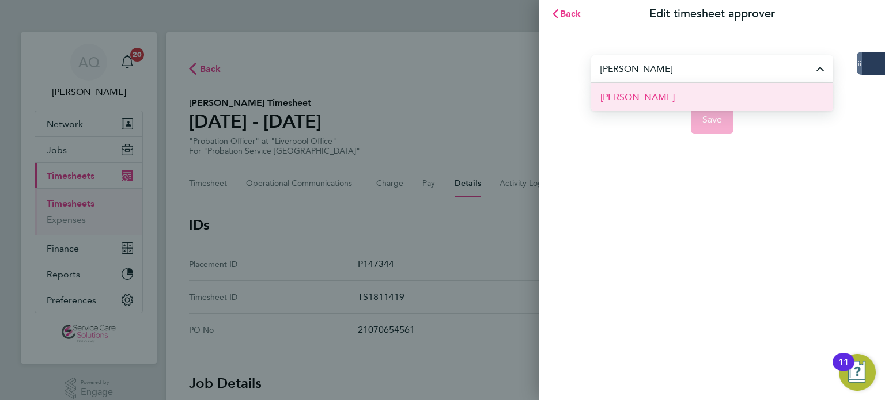
click at [653, 100] on li "Mary Kelly" at bounding box center [712, 97] width 242 height 28
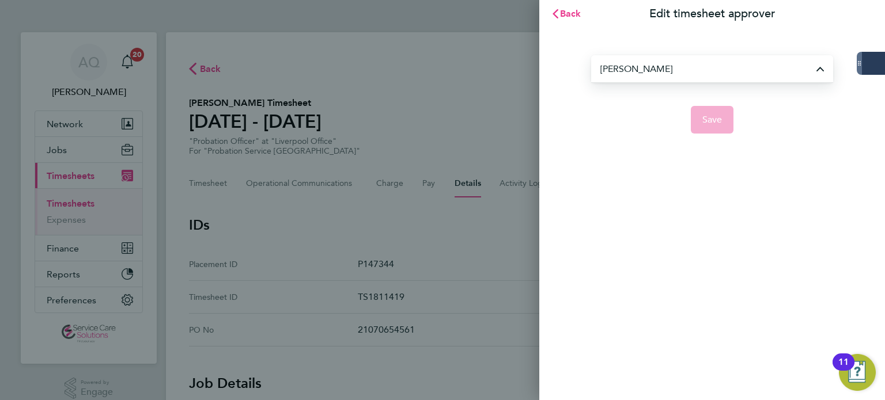
type input "Mary Kelly"
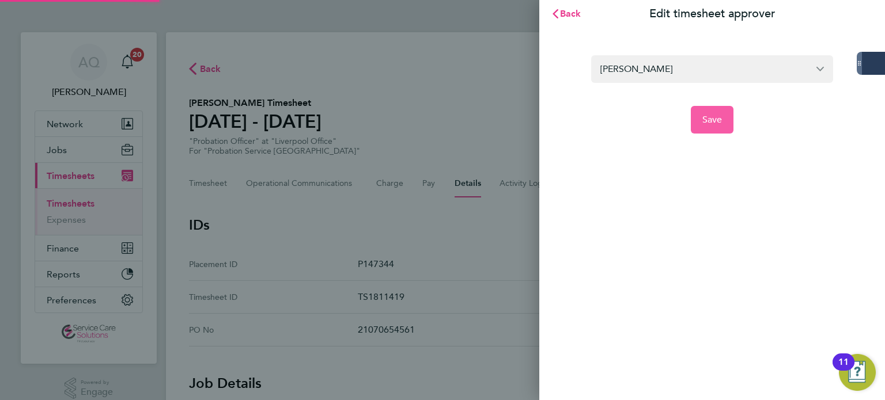
click at [718, 118] on span "Save" at bounding box center [712, 120] width 20 height 12
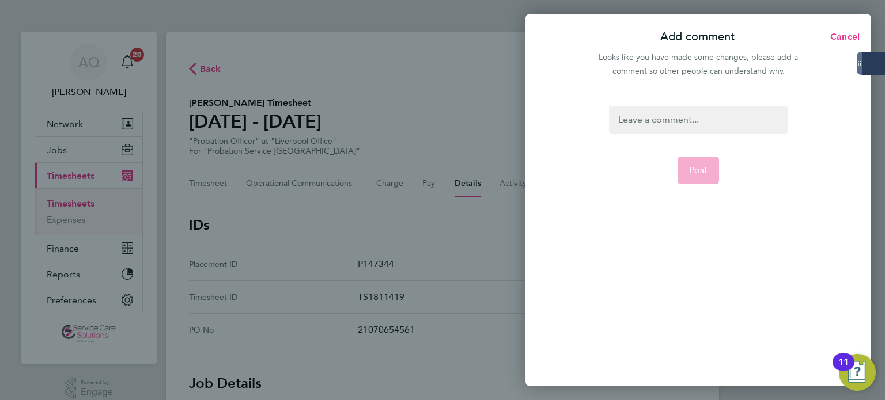
click at [662, 117] on div at bounding box center [698, 120] width 178 height 28
click at [666, 118] on div at bounding box center [698, 120] width 178 height 28
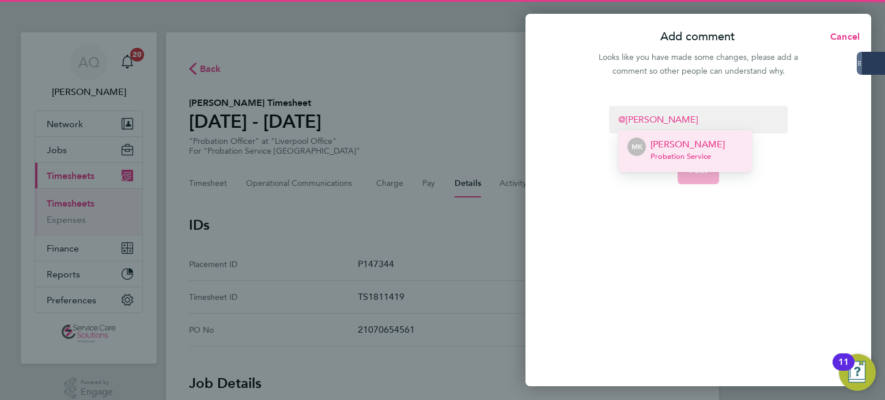
click at [707, 154] on span "Probation Service" at bounding box center [687, 156] width 74 height 9
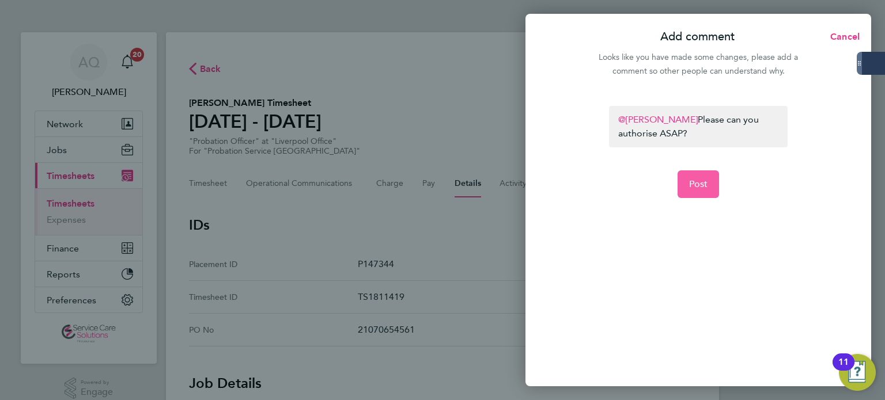
drag, startPoint x: 690, startPoint y: 181, endPoint x: 677, endPoint y: 99, distance: 84.0
click at [689, 180] on span "Post" at bounding box center [698, 185] width 19 height 12
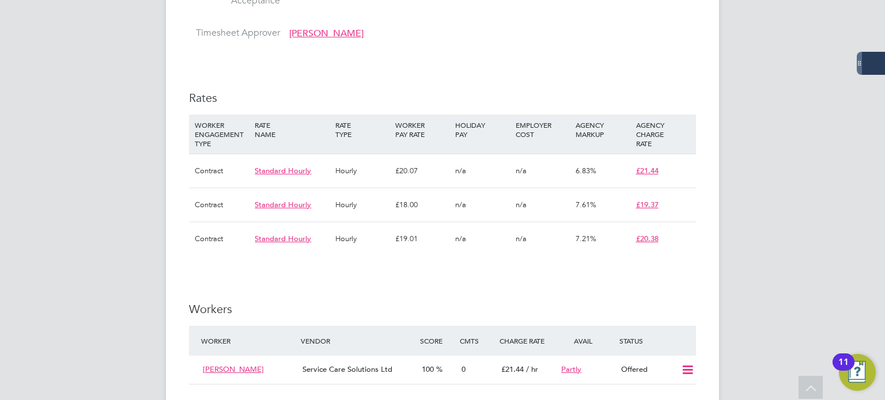
scroll to position [1152, 0]
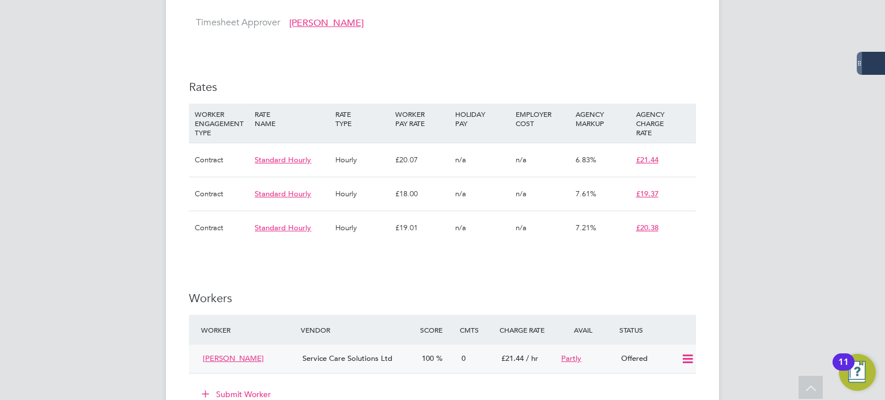
click at [691, 355] on icon at bounding box center [687, 359] width 14 height 9
click at [676, 346] on li "Confirm" at bounding box center [671, 348] width 44 height 16
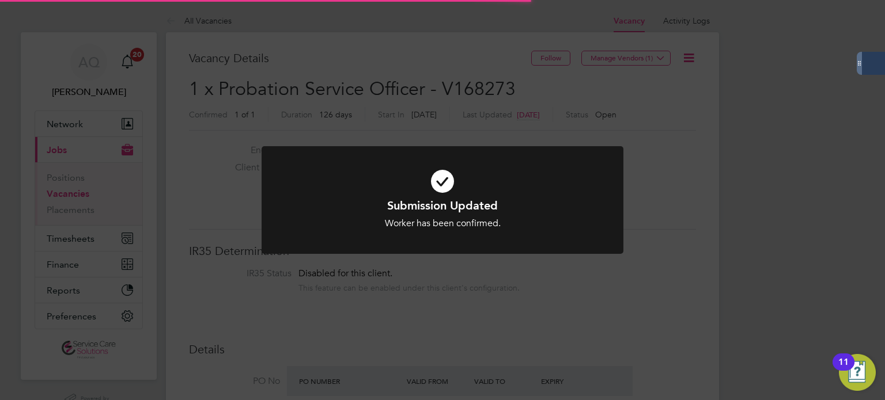
scroll to position [34, 81]
click at [739, 215] on div "Submission Updated Worker has been confirmed. Cancel Okay" at bounding box center [442, 200] width 885 height 400
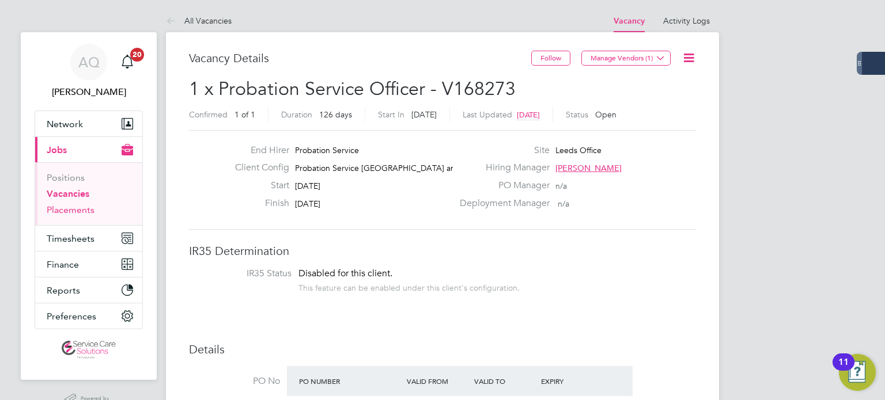
click at [64, 211] on link "Placements" at bounding box center [71, 210] width 48 height 11
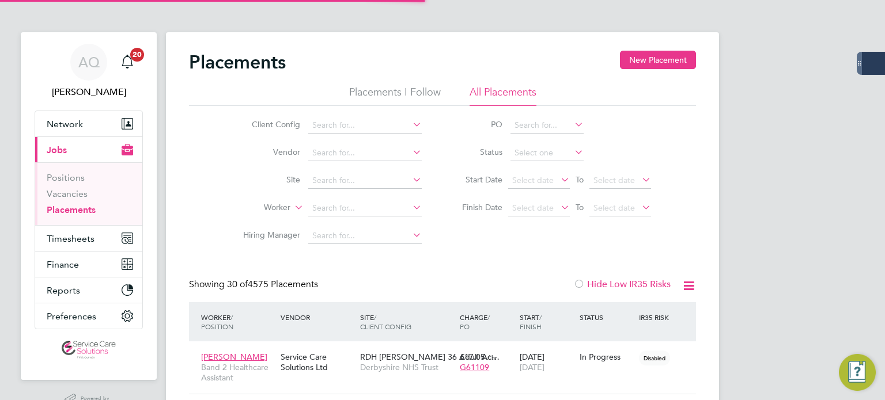
scroll to position [33, 100]
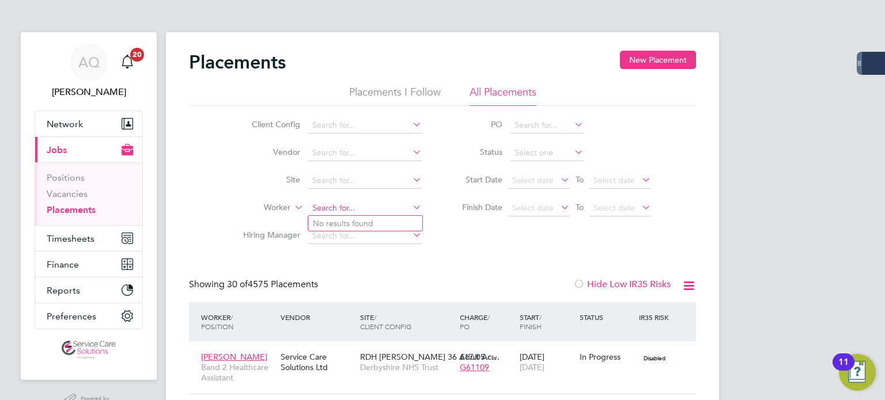
click at [345, 209] on input at bounding box center [364, 208] width 113 height 16
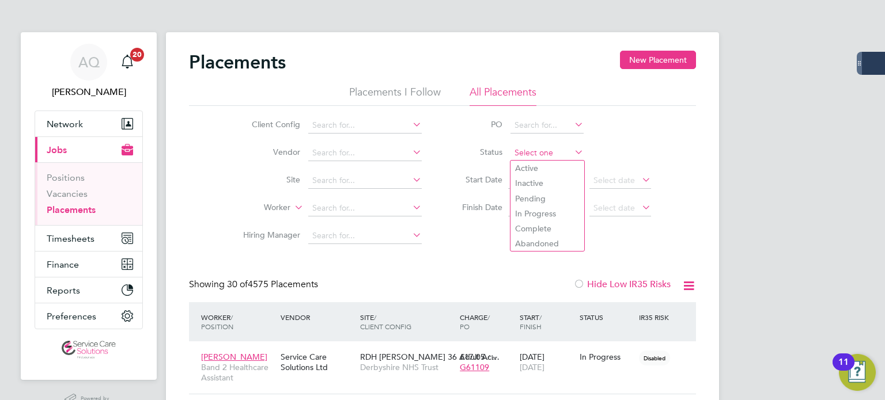
click at [569, 147] on input at bounding box center [546, 153] width 73 height 16
click at [541, 182] on li "Inactive" at bounding box center [547, 183] width 74 height 15
type input "Inactive"
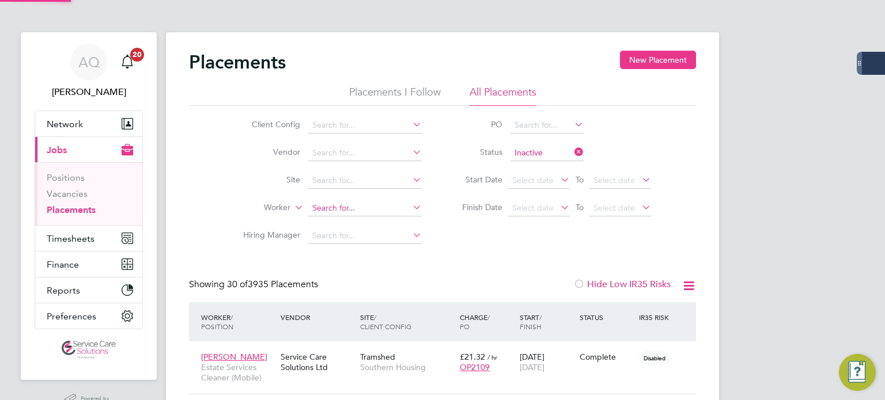
click at [319, 203] on input at bounding box center [364, 208] width 113 height 16
type input "mark wood"
drag, startPoint x: 354, startPoint y: 209, endPoint x: 355, endPoint y: 217, distance: 8.7
click at [355, 209] on input at bounding box center [364, 208] width 113 height 16
type input "mark wood"
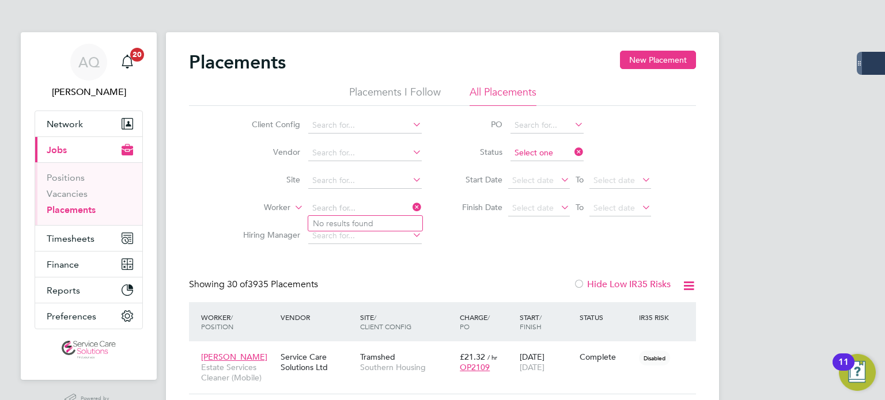
click at [565, 150] on input at bounding box center [546, 153] width 73 height 16
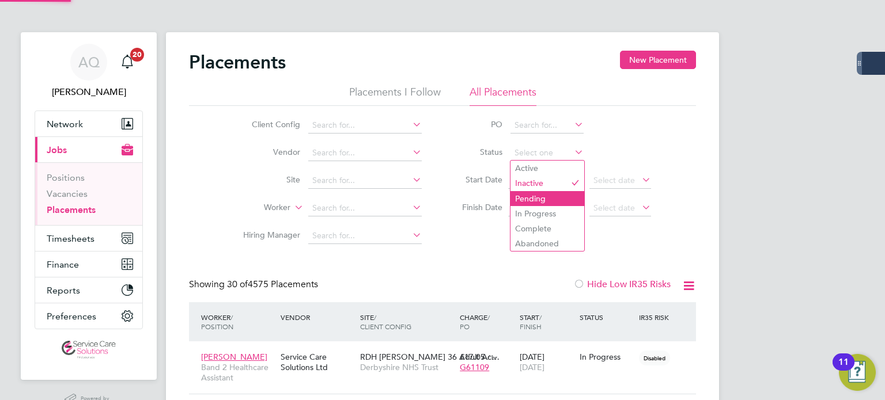
scroll to position [33, 100]
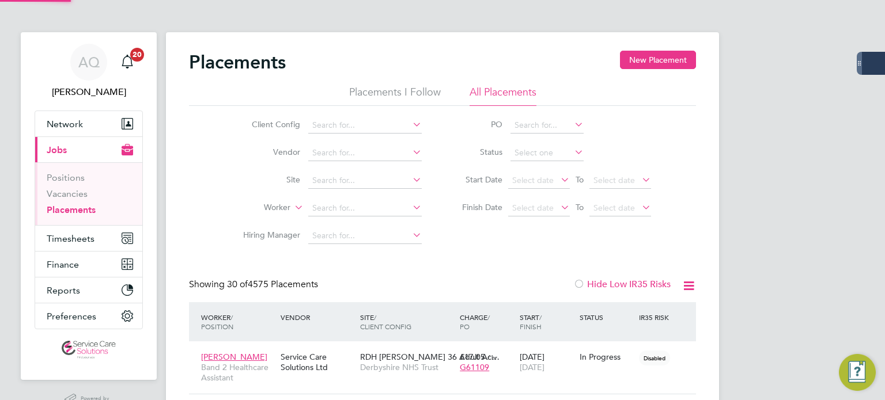
click at [560, 195] on li "Pending" at bounding box center [547, 198] width 74 height 15
type input "Pending"
click at [339, 207] on input at bounding box center [364, 208] width 113 height 16
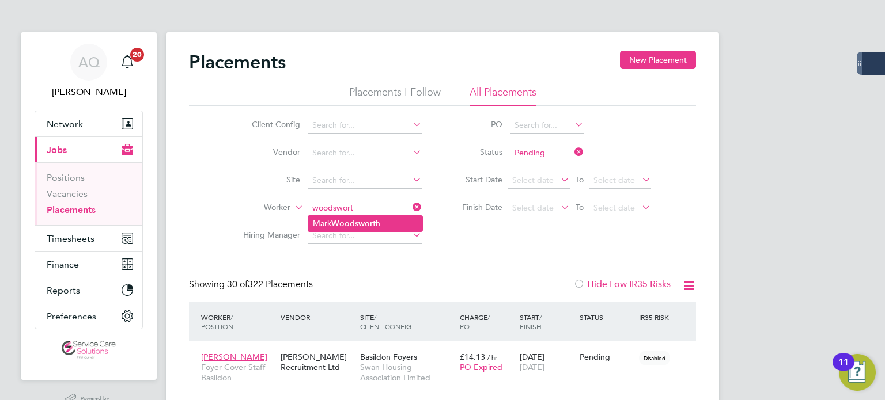
click at [362, 228] on li "Mark Woodswort h" at bounding box center [365, 224] width 114 height 16
type input "Mark Woodsworth"
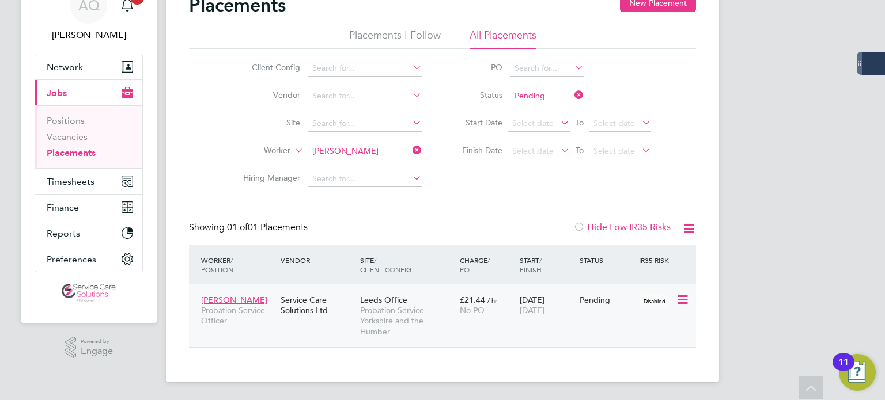
click at [681, 294] on icon at bounding box center [682, 300] width 12 height 14
click at [621, 370] on li "Start" at bounding box center [647, 371] width 82 height 16
type input "Jane Binks"
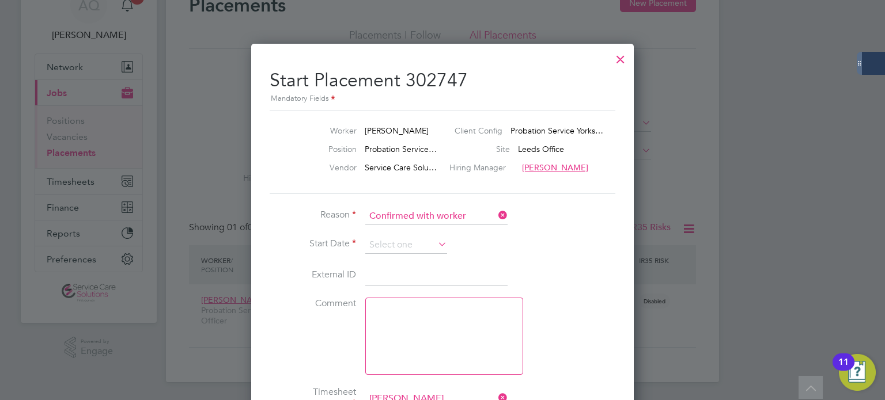
click at [421, 255] on li "Start Date" at bounding box center [443, 251] width 346 height 29
click at [419, 245] on input at bounding box center [406, 245] width 82 height 17
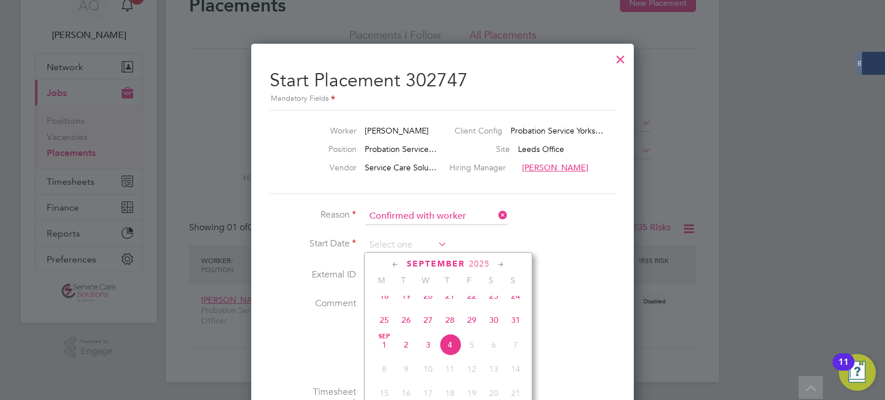
click at [383, 352] on span "Sep 1" at bounding box center [384, 345] width 22 height 22
type input "01 Sep 2025"
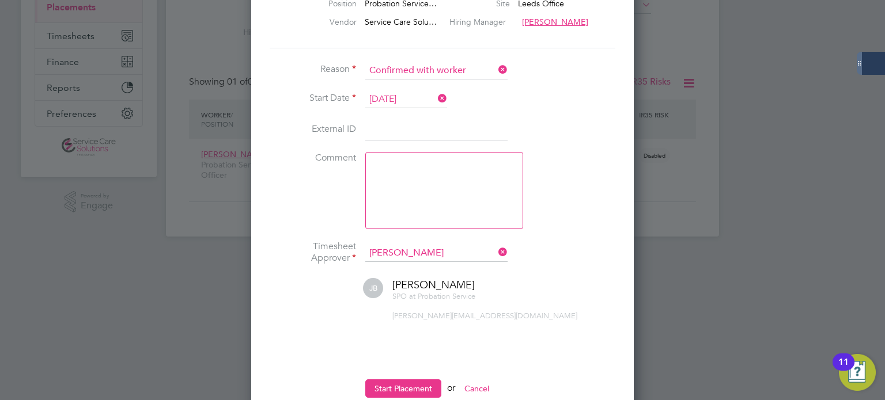
scroll to position [233, 0]
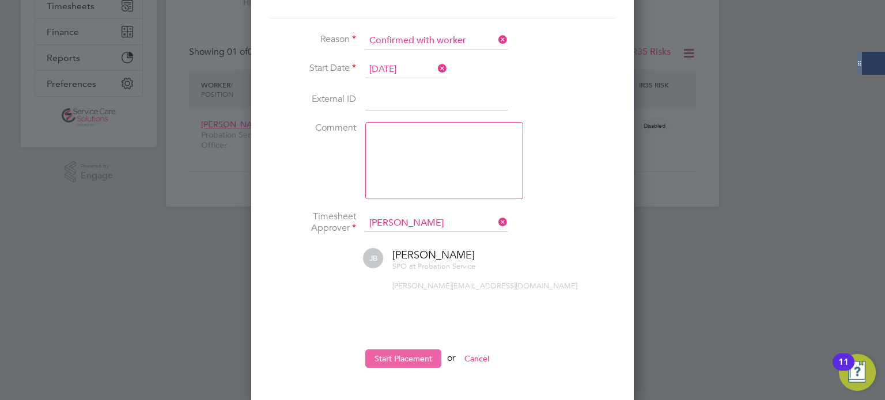
click at [402, 352] on button "Start Placement" at bounding box center [403, 359] width 76 height 18
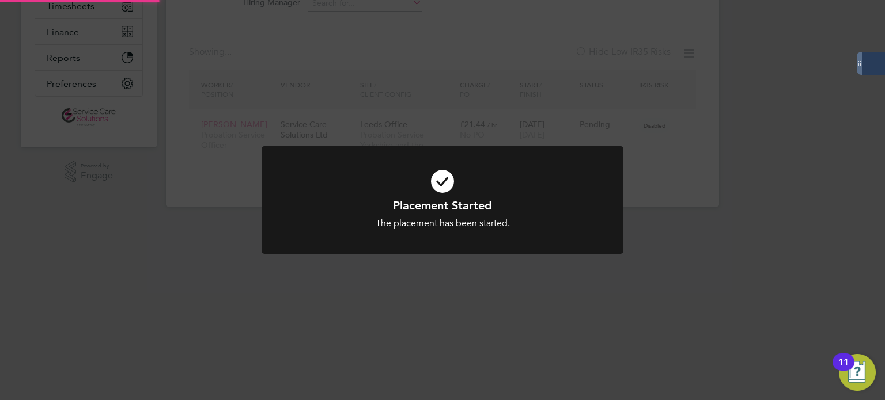
scroll to position [57, 0]
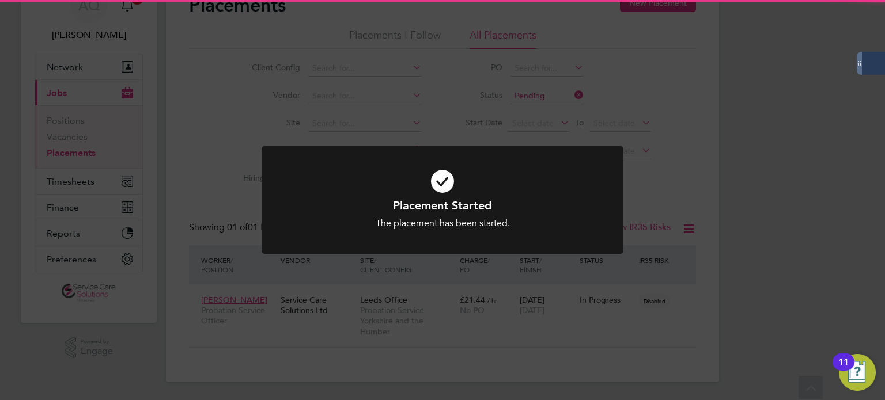
click at [669, 160] on div "Placement Started The placement has been started. Cancel Okay" at bounding box center [442, 200] width 885 height 400
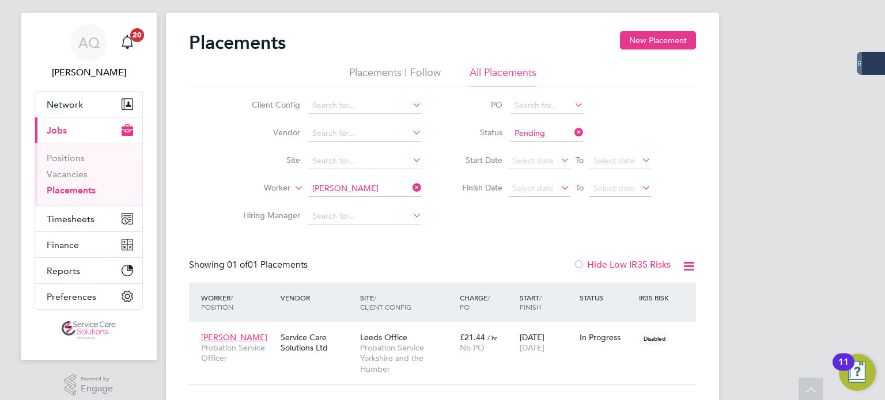
scroll to position [0, 0]
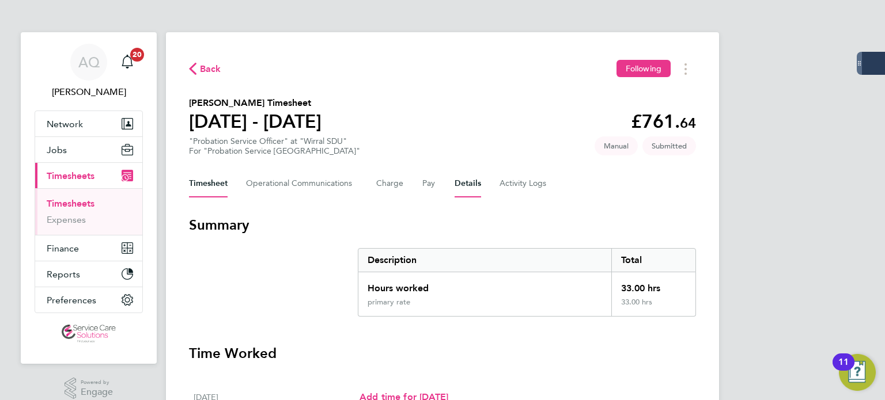
click at [470, 188] on button "Details" at bounding box center [468, 184] width 26 height 28
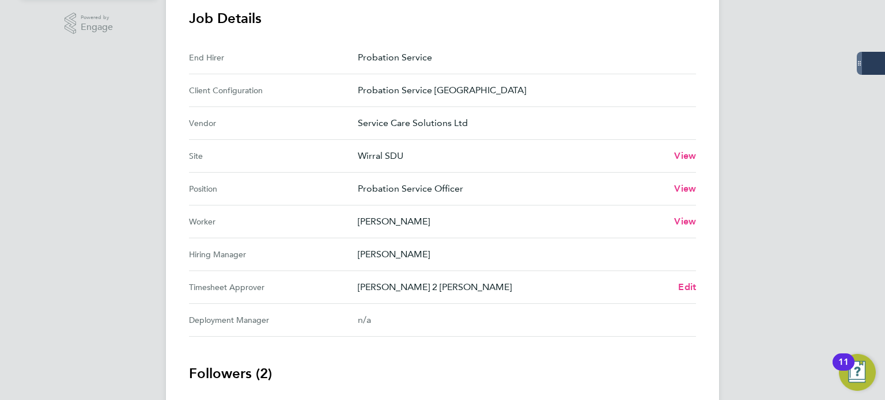
scroll to position [403, 0]
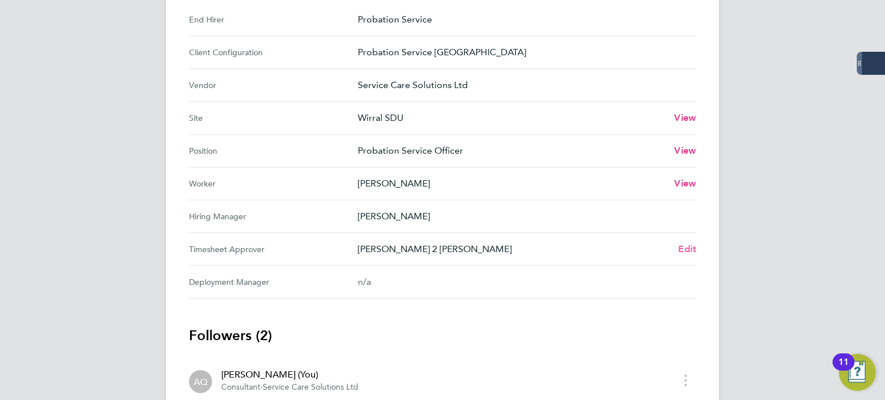
click at [691, 244] on span "Edit" at bounding box center [687, 249] width 18 height 11
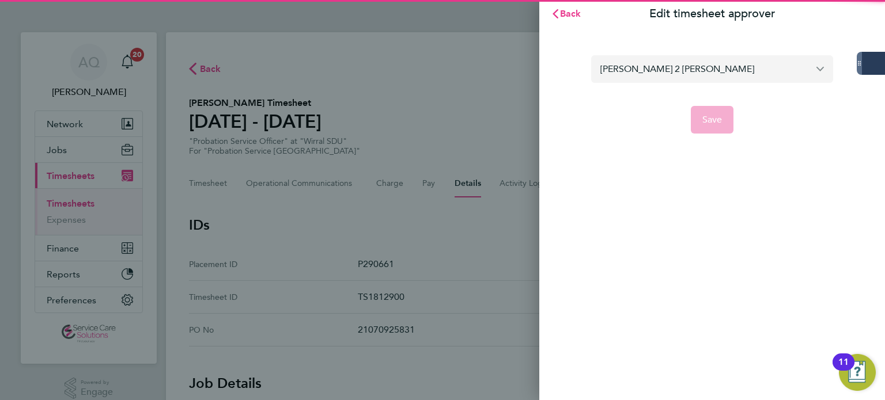
click at [714, 82] on input "[PERSON_NAME] 2 [PERSON_NAME]" at bounding box center [712, 68] width 242 height 27
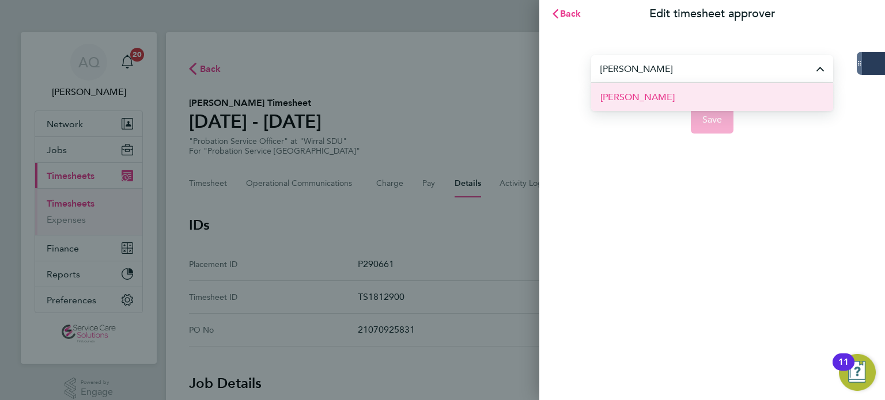
click at [730, 97] on li "[PERSON_NAME]" at bounding box center [712, 97] width 242 height 28
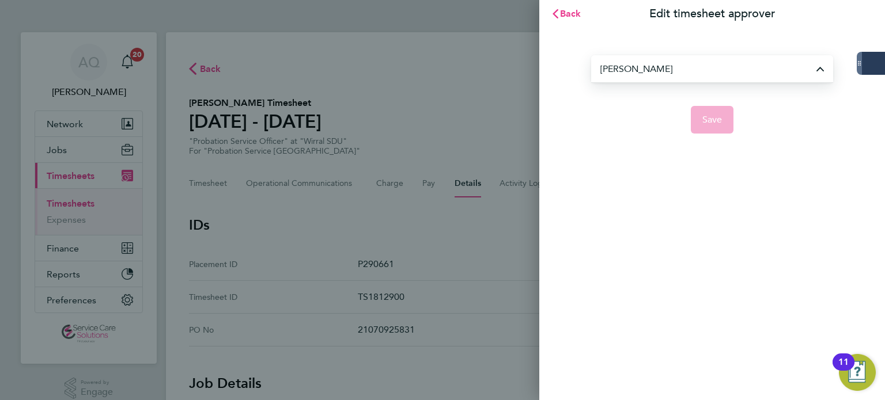
type input "[PERSON_NAME]"
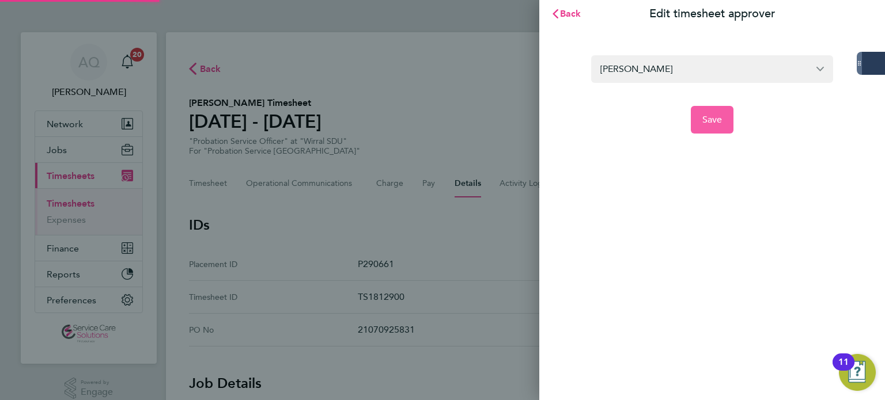
click at [723, 117] on button "Save" at bounding box center [712, 120] width 43 height 28
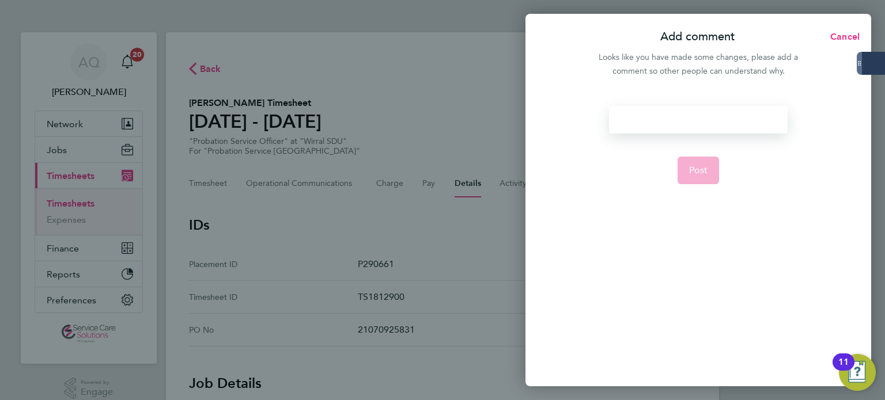
click at [687, 118] on div at bounding box center [698, 120] width 178 height 28
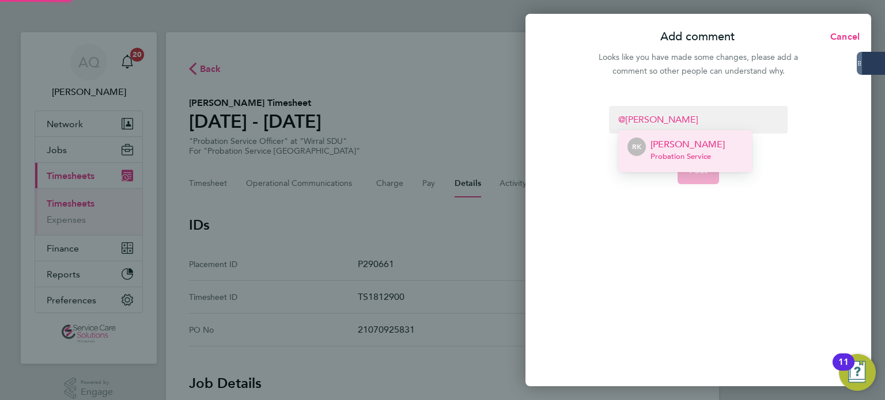
click at [691, 143] on p "Rebecca Kelly" at bounding box center [687, 145] width 74 height 14
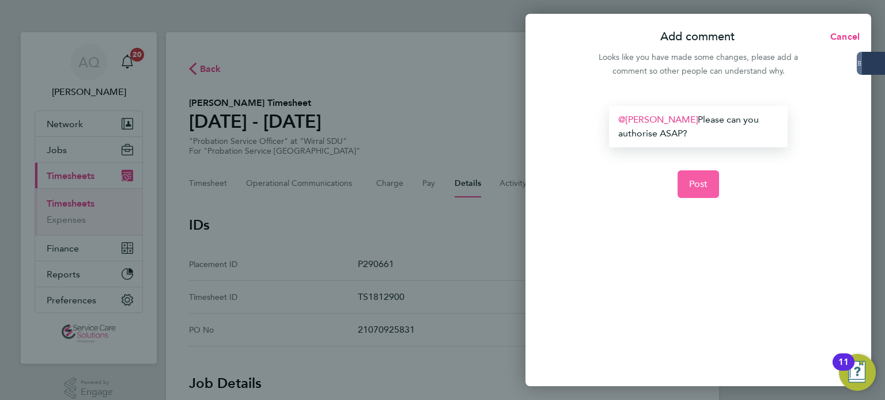
click at [711, 184] on button "Post" at bounding box center [698, 185] width 42 height 28
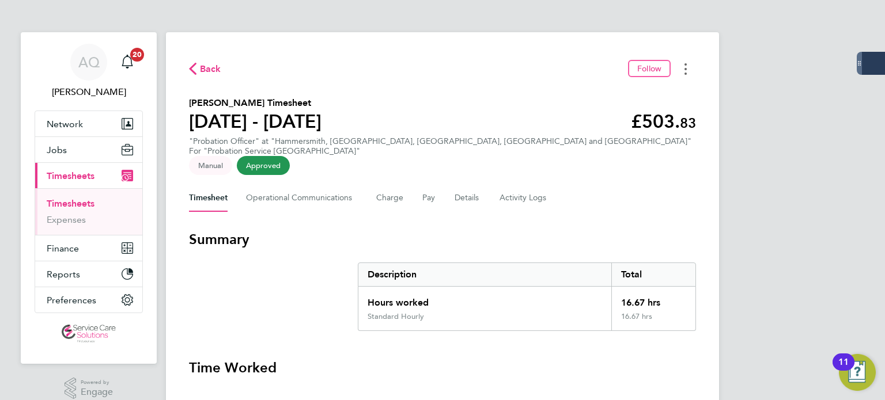
click at [691, 76] on button "Timesheets Menu" at bounding box center [685, 69] width 21 height 18
click at [634, 96] on link "Download timesheet" at bounding box center [627, 94] width 138 height 23
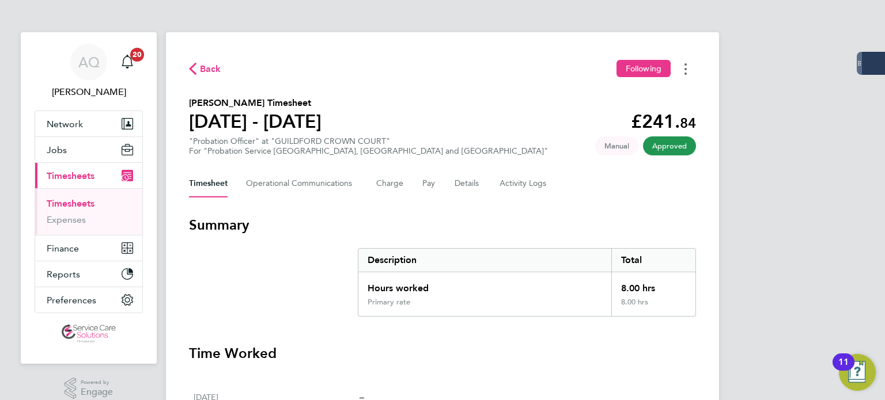
click at [684, 70] on button "Timesheets Menu" at bounding box center [685, 69] width 21 height 18
click at [624, 90] on link "Download timesheet" at bounding box center [627, 94] width 138 height 23
click at [479, 81] on div "Back Following Helen Maguire's Timesheet 25 - 31 Aug 2025 £241. 84 "Probation O…" at bounding box center [442, 400] width 553 height 736
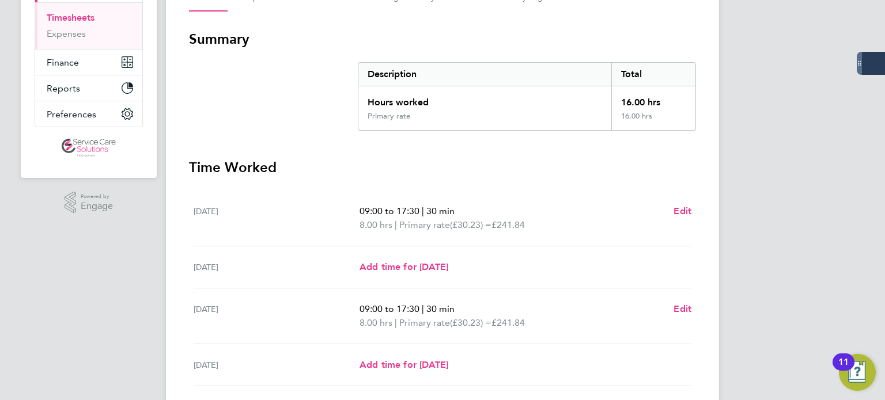
scroll to position [115, 0]
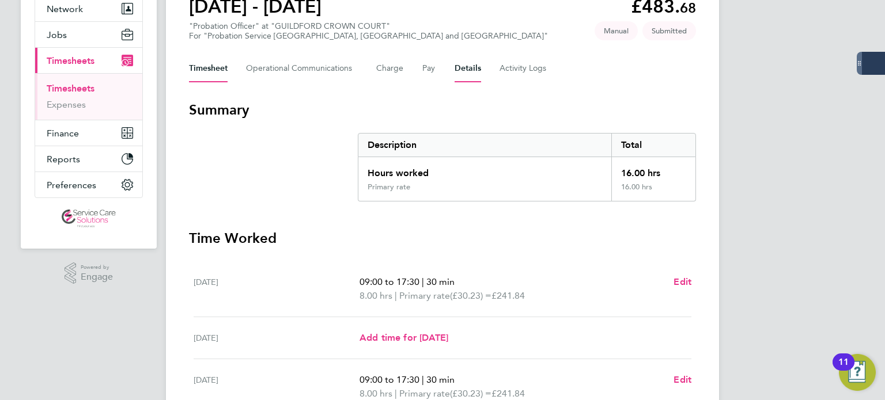
click at [464, 70] on button "Details" at bounding box center [468, 69] width 26 height 28
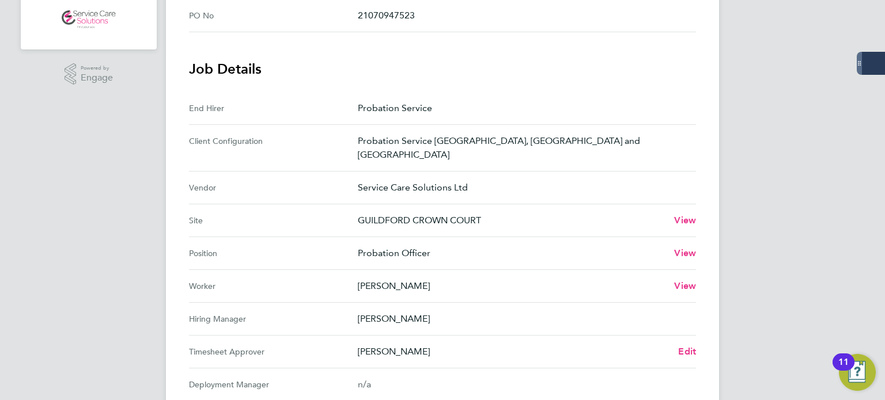
scroll to position [346, 0]
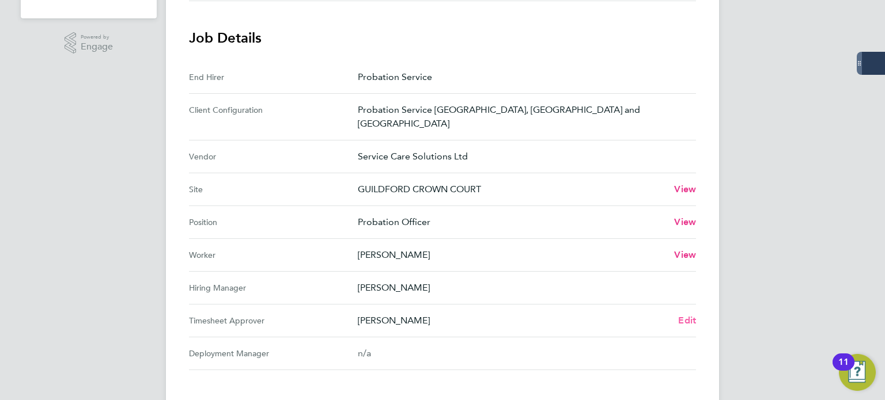
click at [684, 315] on span "Edit" at bounding box center [687, 320] width 18 height 11
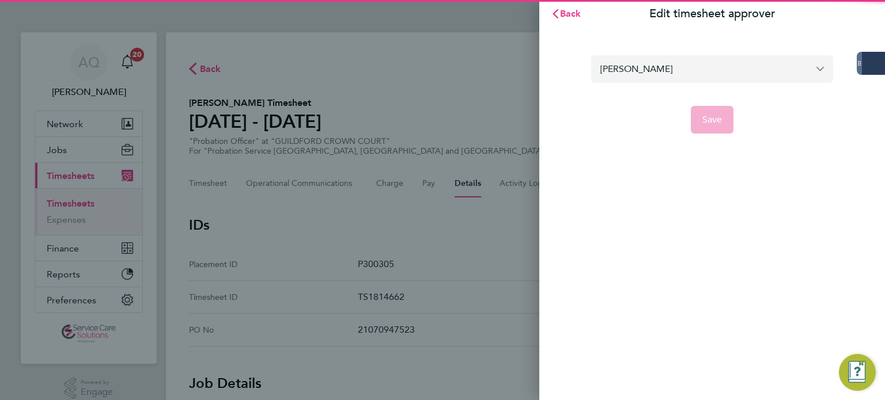
click at [736, 70] on input "[PERSON_NAME]" at bounding box center [712, 68] width 242 height 27
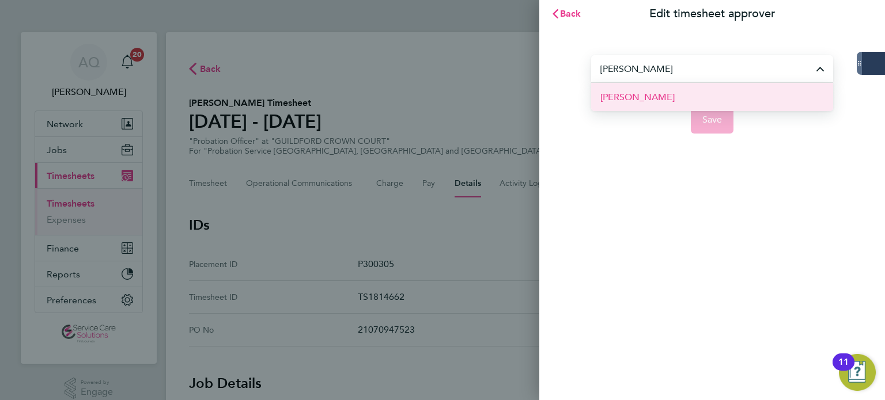
click at [695, 103] on li "[PERSON_NAME]" at bounding box center [712, 97] width 242 height 28
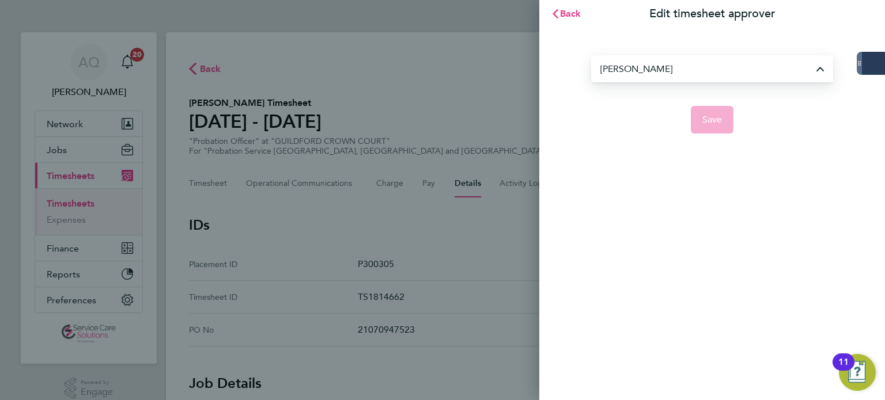
type input "[PERSON_NAME]"
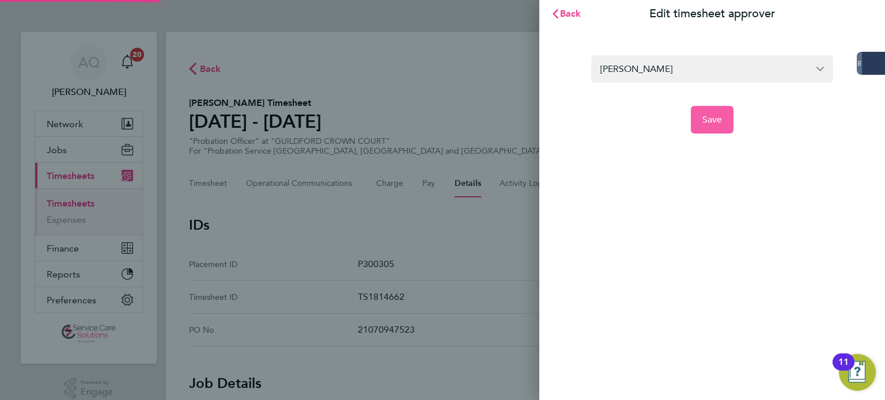
click at [715, 123] on span "Save" at bounding box center [712, 120] width 20 height 12
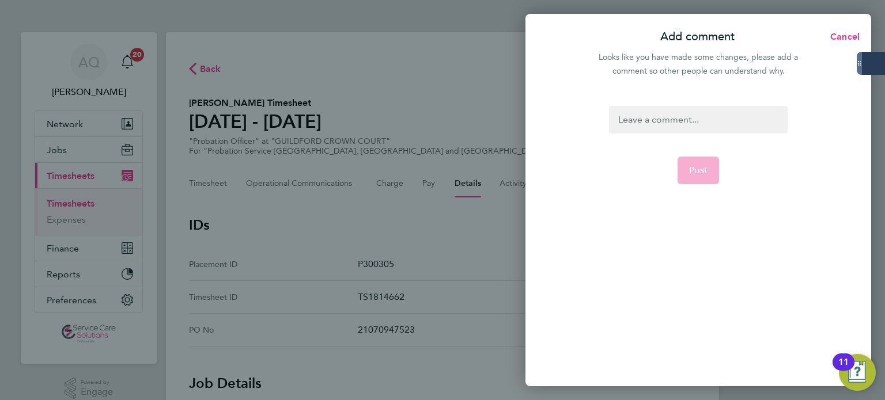
click at [694, 115] on div at bounding box center [698, 120] width 178 height 28
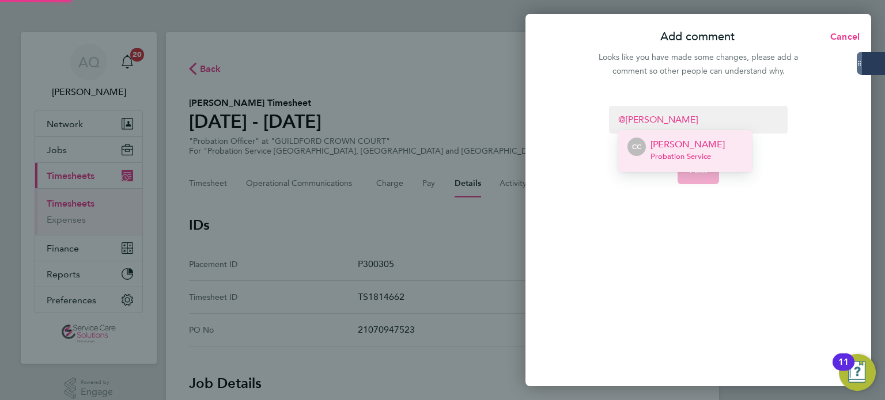
click at [699, 152] on span "Probation Service" at bounding box center [687, 156] width 74 height 9
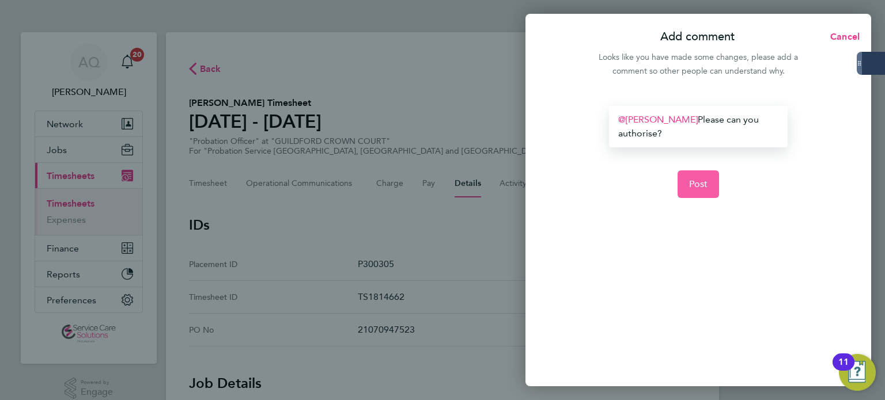
drag, startPoint x: 718, startPoint y: 180, endPoint x: 712, endPoint y: 180, distance: 6.4
click at [718, 180] on button "Post" at bounding box center [698, 185] width 42 height 28
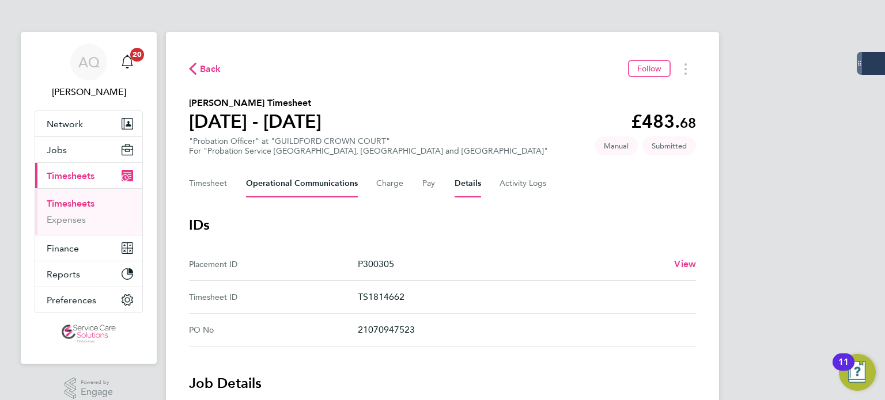
click at [289, 183] on Communications-tab "Operational Communications" at bounding box center [302, 184] width 112 height 28
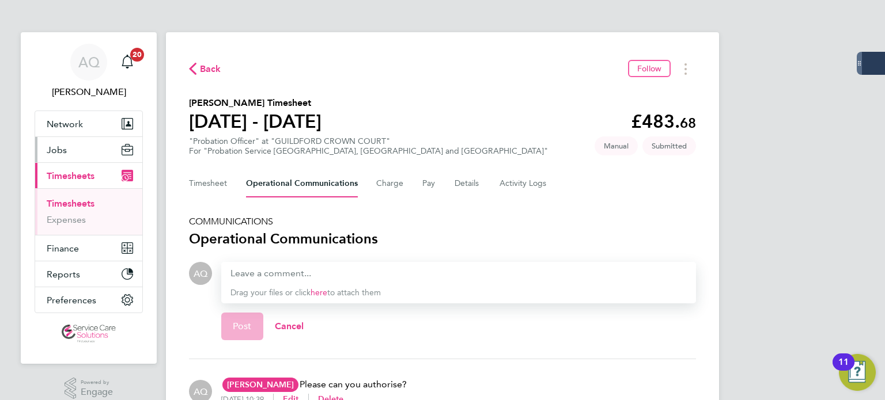
click at [58, 148] on span "Jobs" at bounding box center [57, 150] width 20 height 11
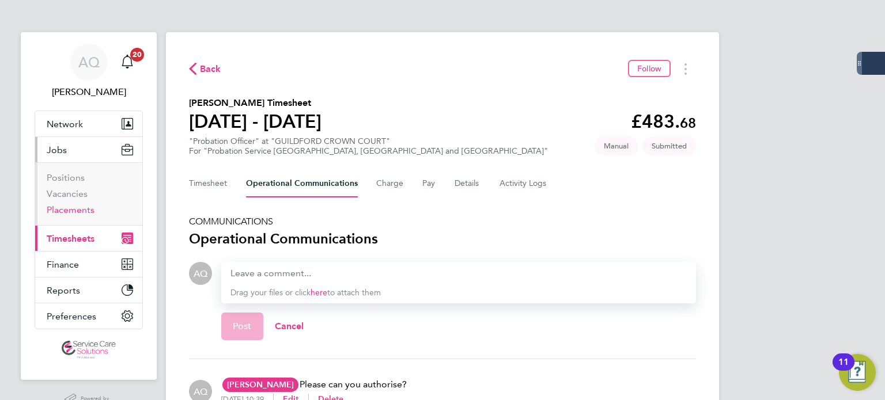
click at [84, 212] on link "Placements" at bounding box center [71, 210] width 48 height 11
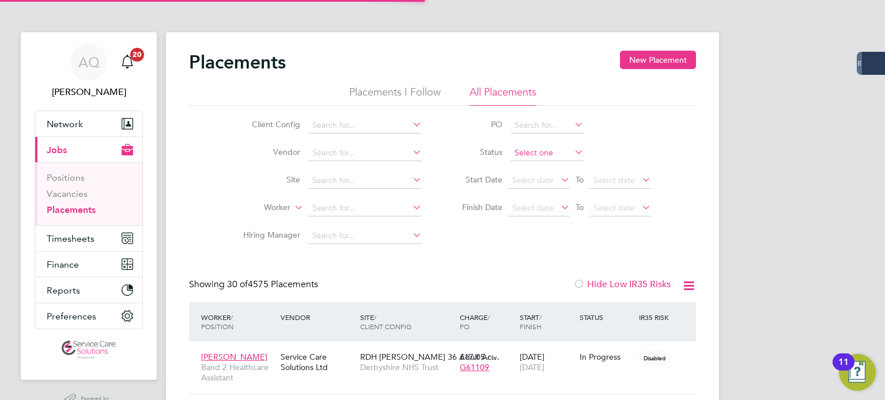
click at [544, 153] on input at bounding box center [546, 153] width 73 height 16
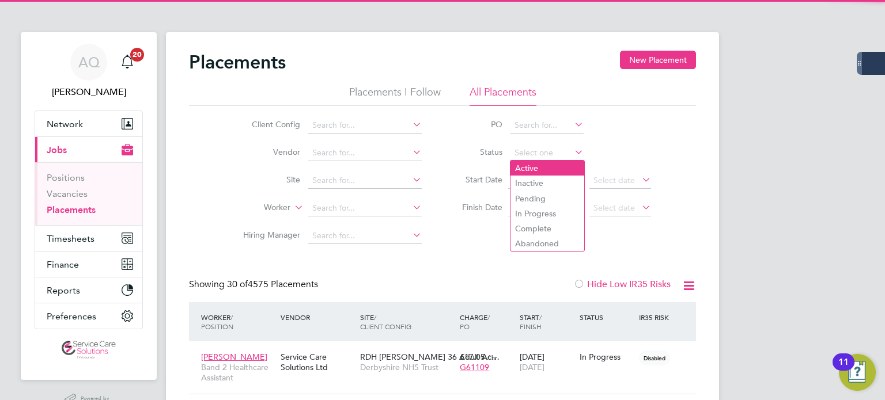
click at [546, 170] on li "Active" at bounding box center [547, 168] width 74 height 15
type input "Active"
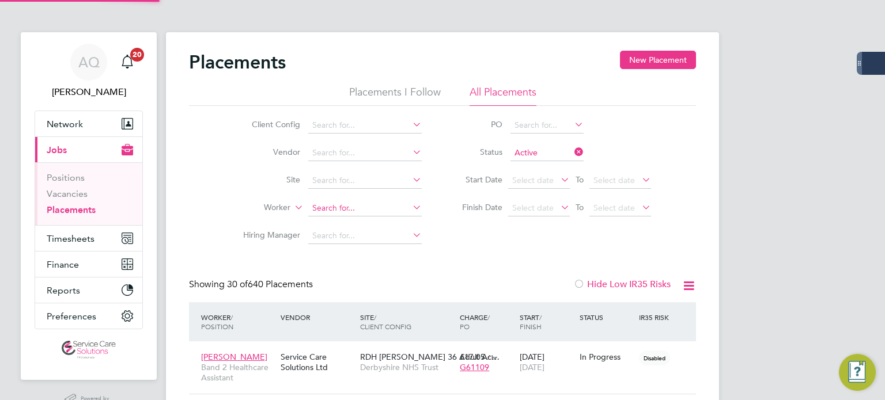
click at [325, 206] on input at bounding box center [364, 208] width 113 height 16
click at [382, 225] on b "Maguire" at bounding box center [415, 224] width 67 height 10
type input "Helen Maguire"
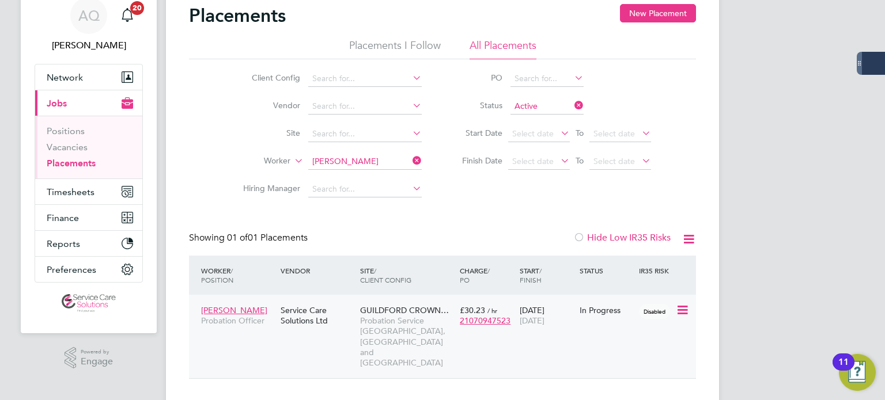
click at [573, 330] on div "11 Aug 2025 19 Oct 2025" at bounding box center [547, 316] width 60 height 32
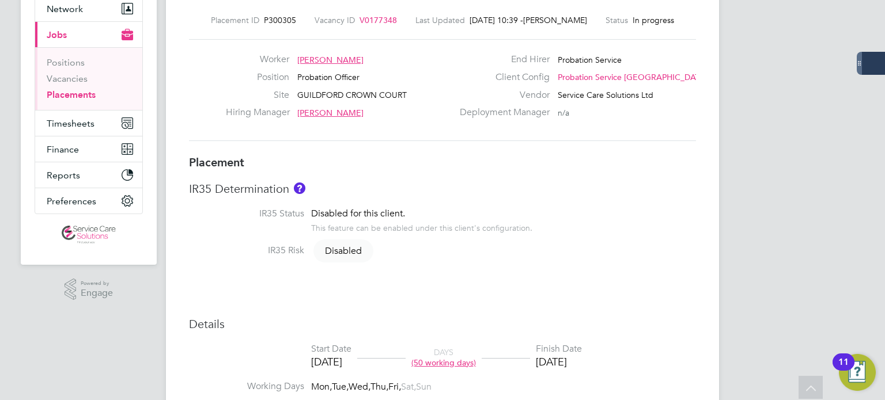
scroll to position [53, 0]
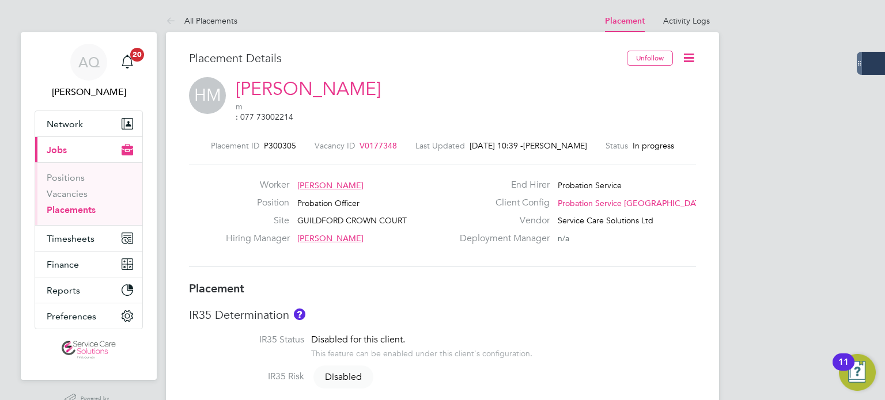
click at [696, 65] on icon at bounding box center [688, 58] width 14 height 14
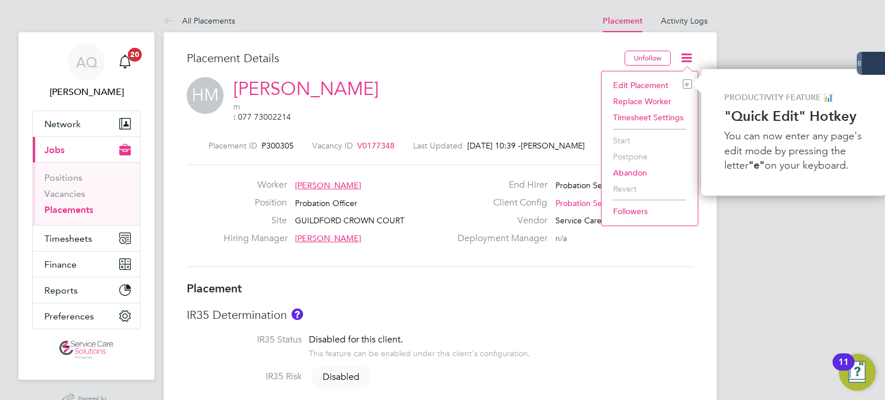
click at [646, 85] on li "Edit Placement e" at bounding box center [649, 85] width 85 height 16
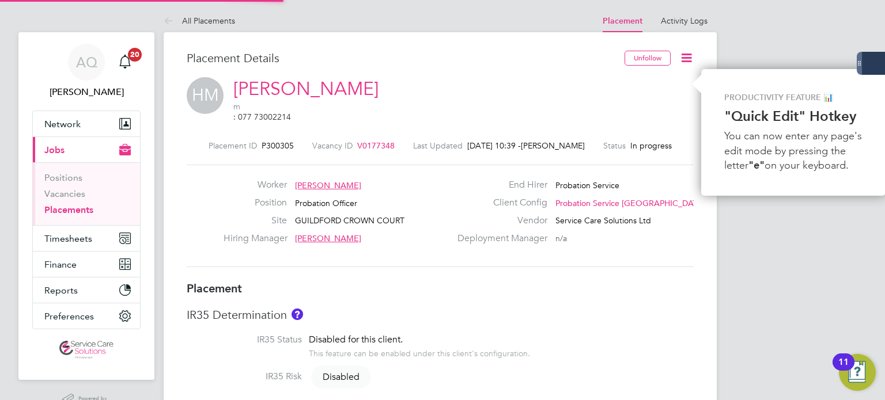
type input "[PERSON_NAME]"
type input "[DATE]"
type input "08:00"
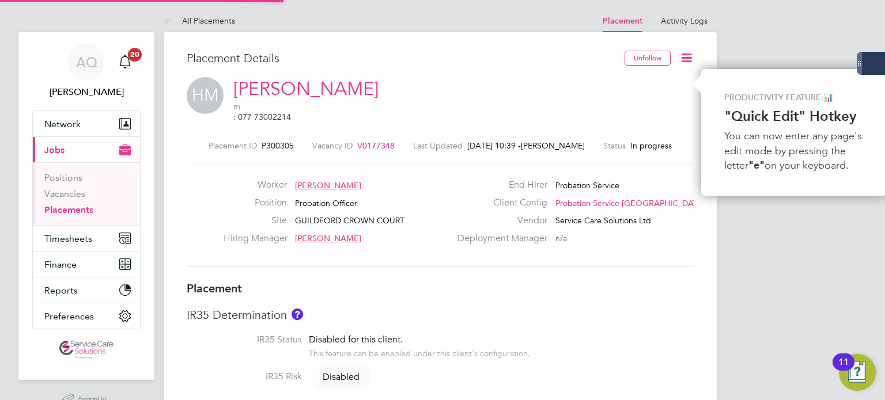
type input "18:00"
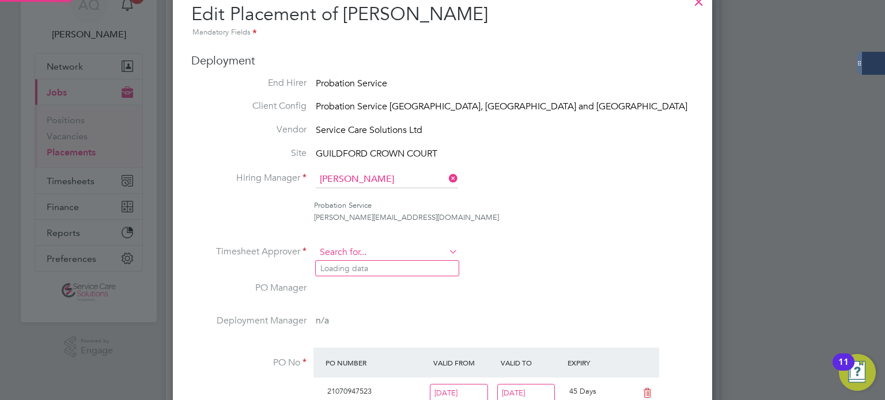
click at [389, 249] on input at bounding box center [387, 252] width 142 height 17
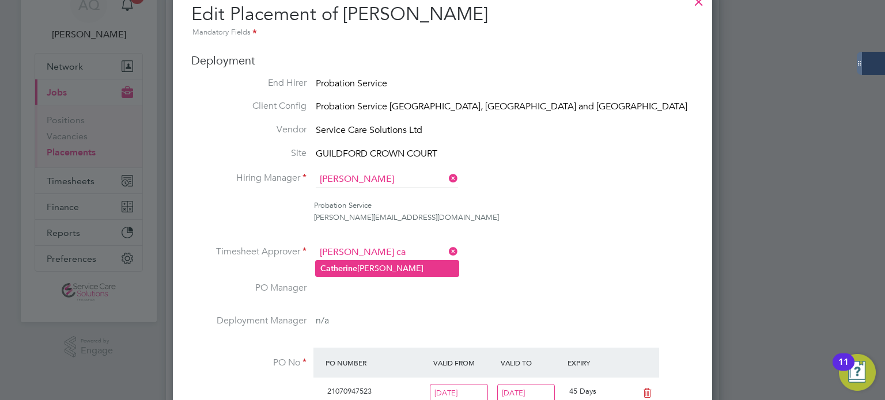
click at [438, 269] on li "Ca therine Carr" at bounding box center [387, 269] width 143 height 16
type input "Catherine Carr"
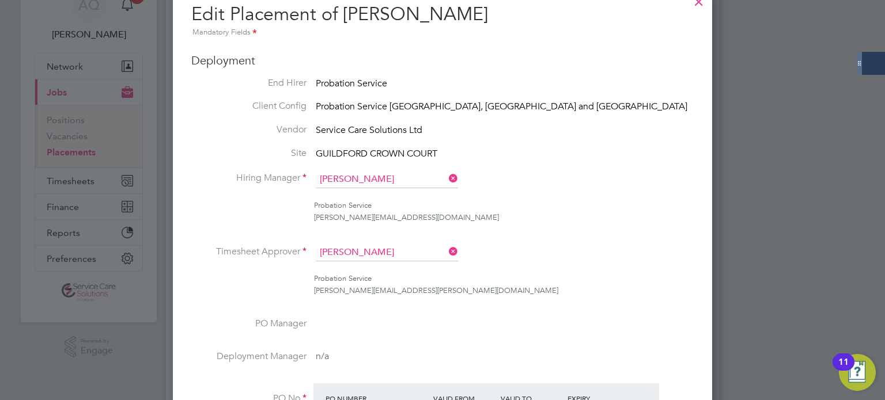
click at [525, 291] on div "Probation Service catherine.carr@justice.gov.uk" at bounding box center [504, 285] width 380 height 24
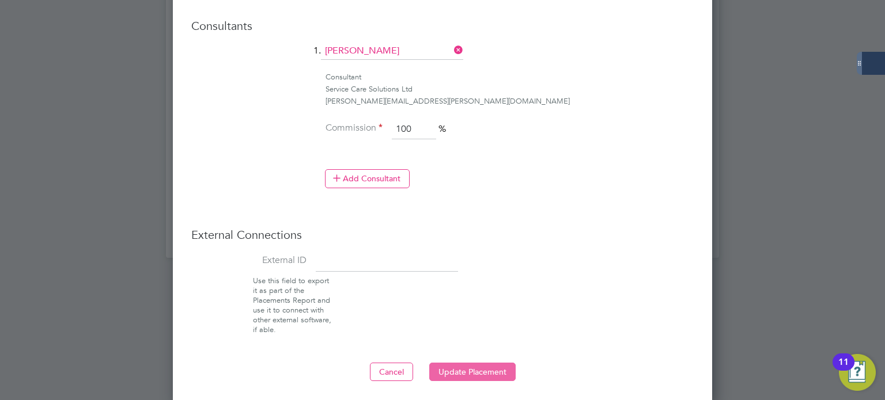
click at [495, 366] on button "Update Placement" at bounding box center [472, 372] width 86 height 18
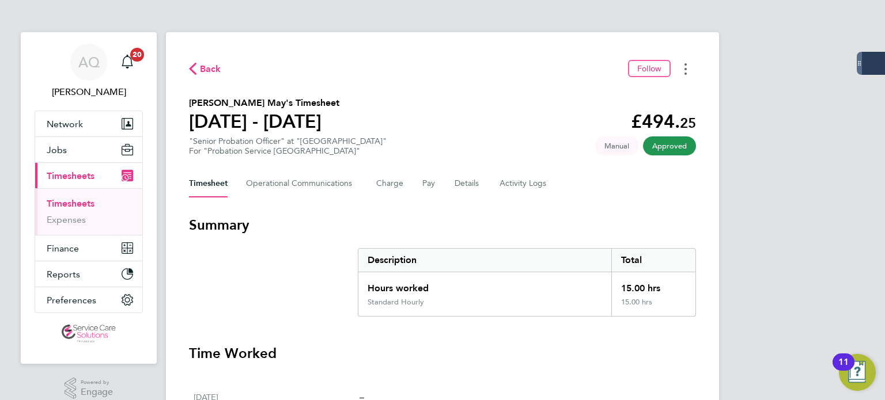
click at [687, 67] on button "Timesheets Menu" at bounding box center [685, 69] width 21 height 18
drag, startPoint x: 636, startPoint y: 99, endPoint x: 636, endPoint y: 91, distance: 7.5
click at [636, 99] on link "Download timesheet" at bounding box center [627, 94] width 138 height 23
click at [687, 71] on button "Timesheets Menu" at bounding box center [685, 69] width 21 height 18
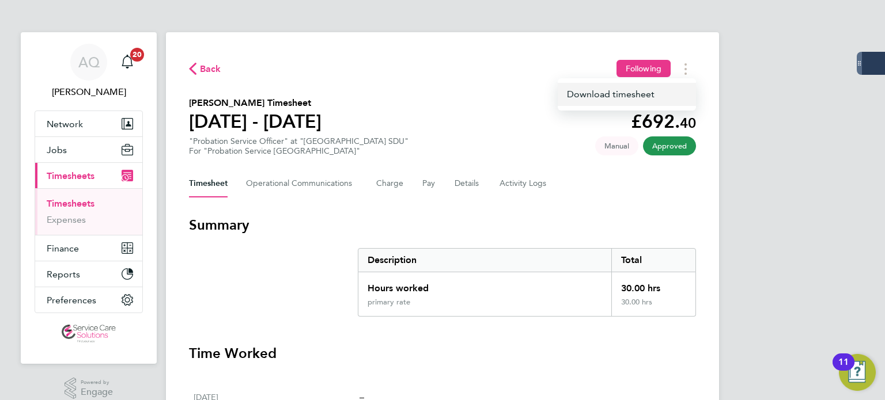
click at [626, 104] on link "Download timesheet" at bounding box center [627, 94] width 138 height 23
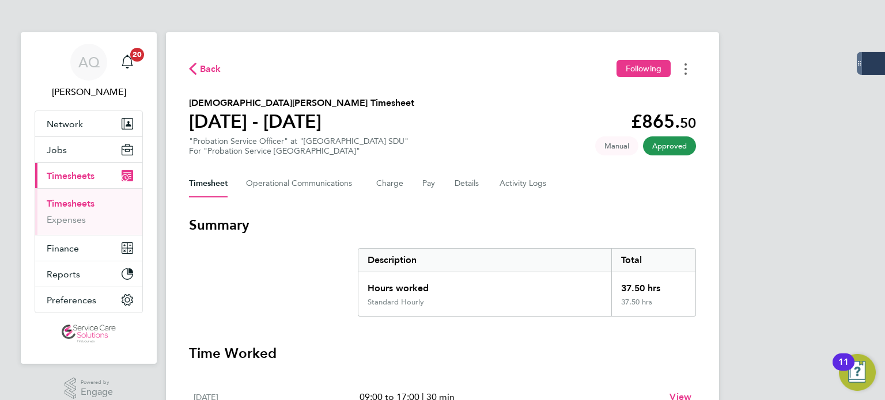
click at [686, 64] on circle "Timesheets Menu" at bounding box center [685, 64] width 2 height 2
click at [640, 91] on link "Download timesheet" at bounding box center [627, 94] width 138 height 23
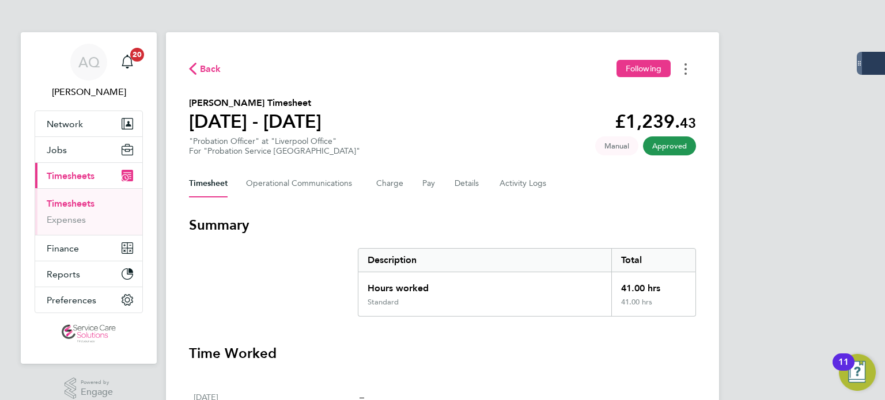
click at [688, 69] on button "Timesheets Menu" at bounding box center [685, 69] width 21 height 18
click at [614, 97] on link "Download timesheet" at bounding box center [627, 94] width 138 height 23
